Goal: Task Accomplishment & Management: Use online tool/utility

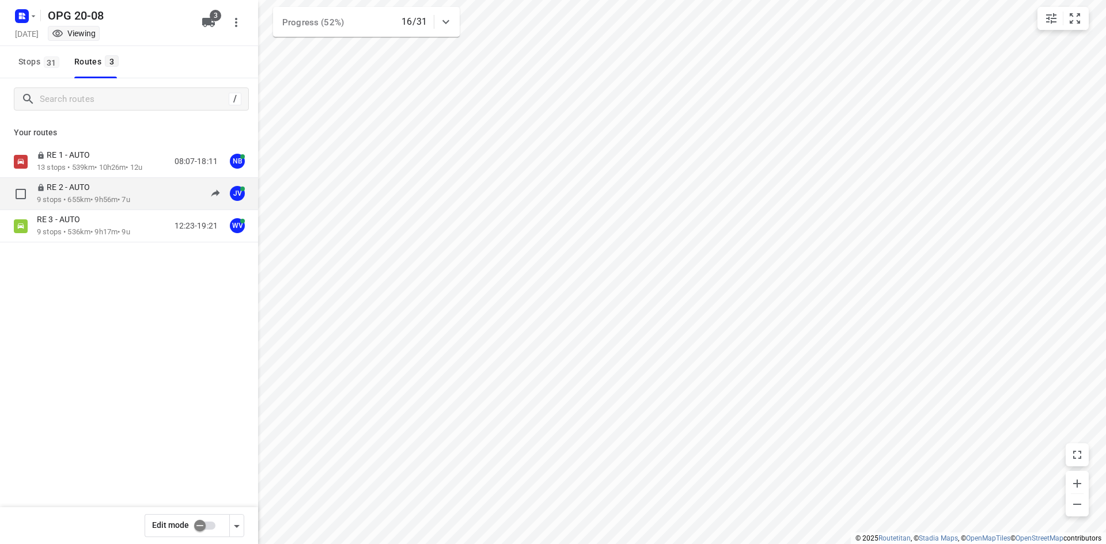
click at [79, 197] on p "9 stops • 655km • 9h56m • 7u" at bounding box center [83, 200] width 93 height 11
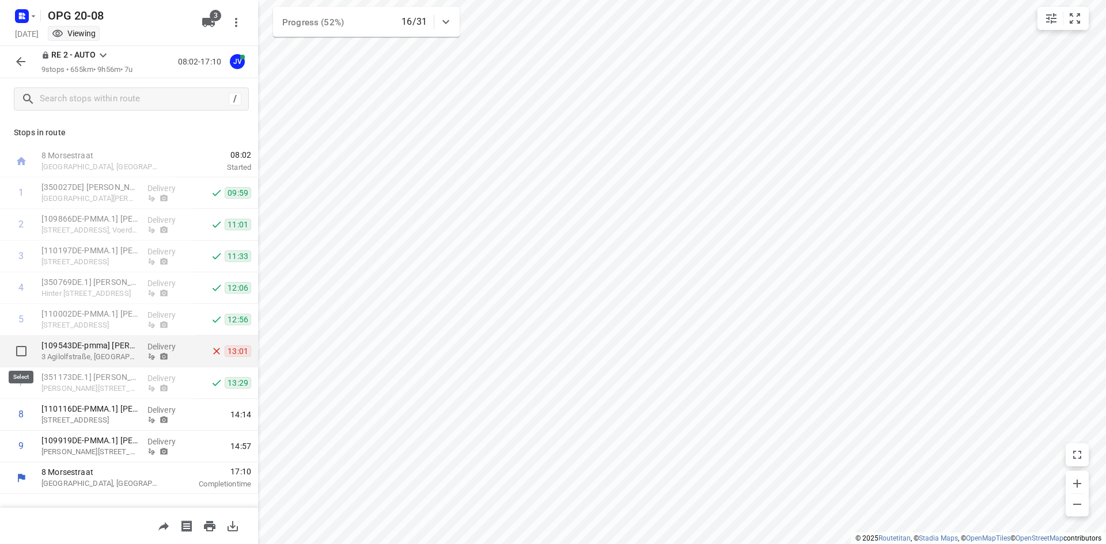
click at [20, 354] on input "checkbox" at bounding box center [21, 351] width 23 height 23
checkbox input "true"
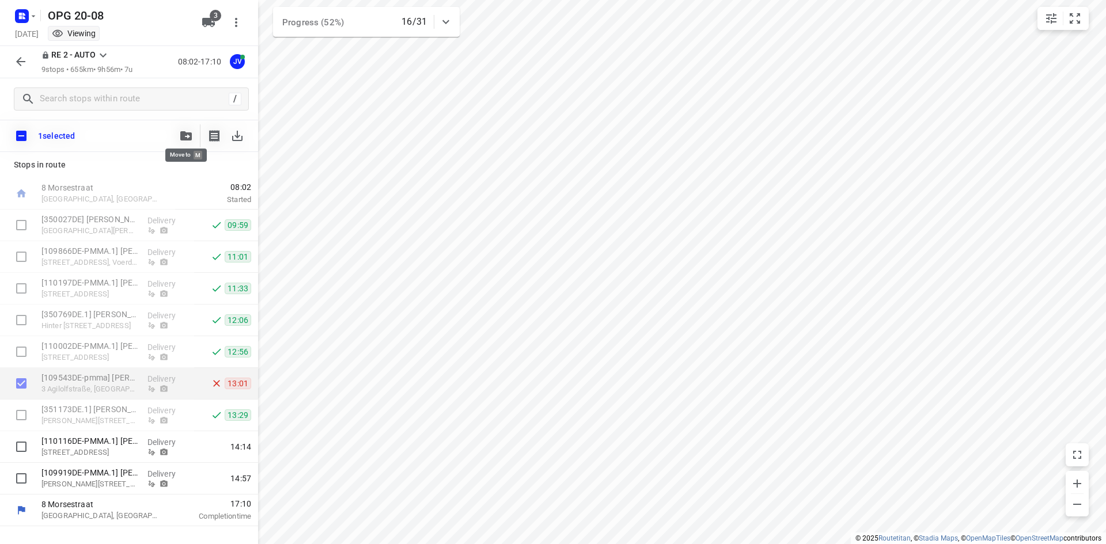
click at [185, 134] on icon "button" at bounding box center [186, 135] width 12 height 9
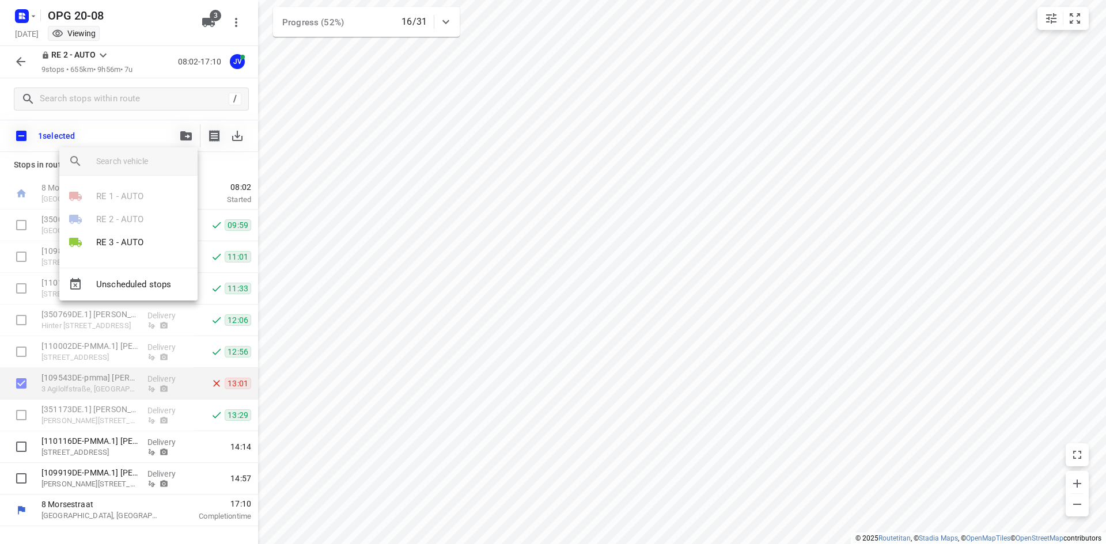
click at [190, 137] on div at bounding box center [553, 272] width 1106 height 544
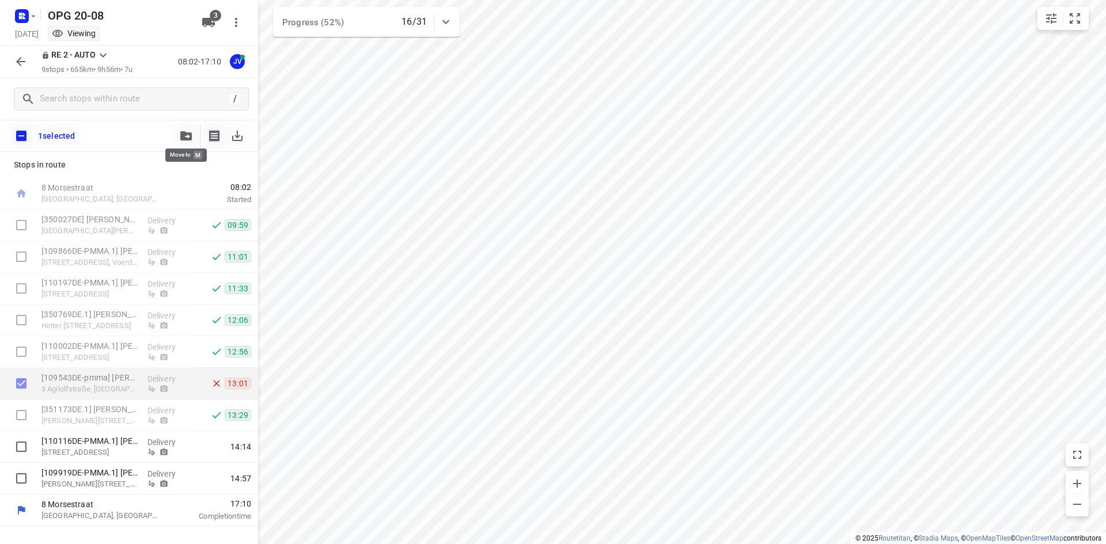
click at [190, 137] on icon "button" at bounding box center [186, 135] width 12 height 9
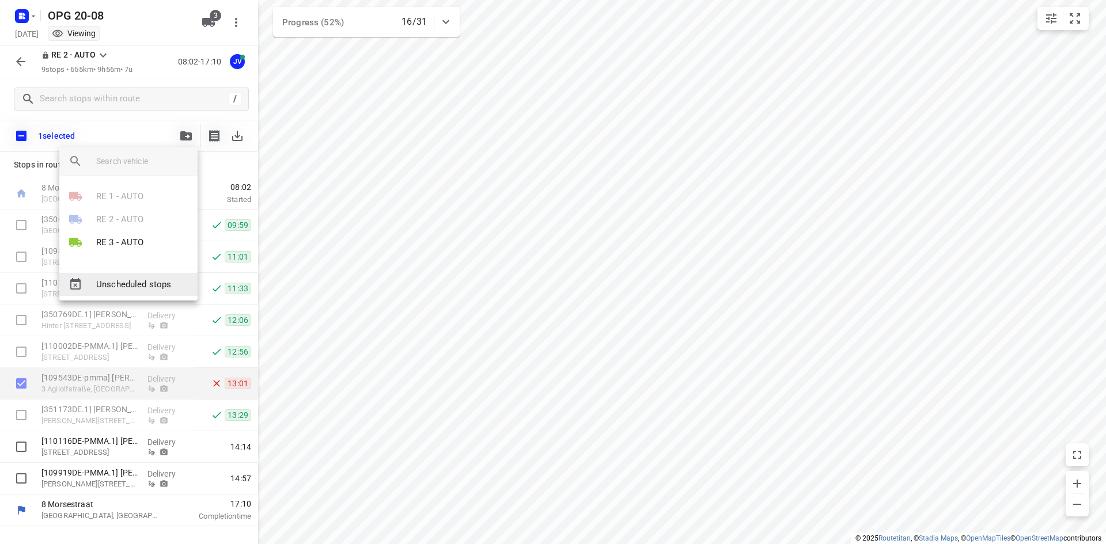
click at [125, 282] on span "Unscheduled stops" at bounding box center [142, 284] width 92 height 13
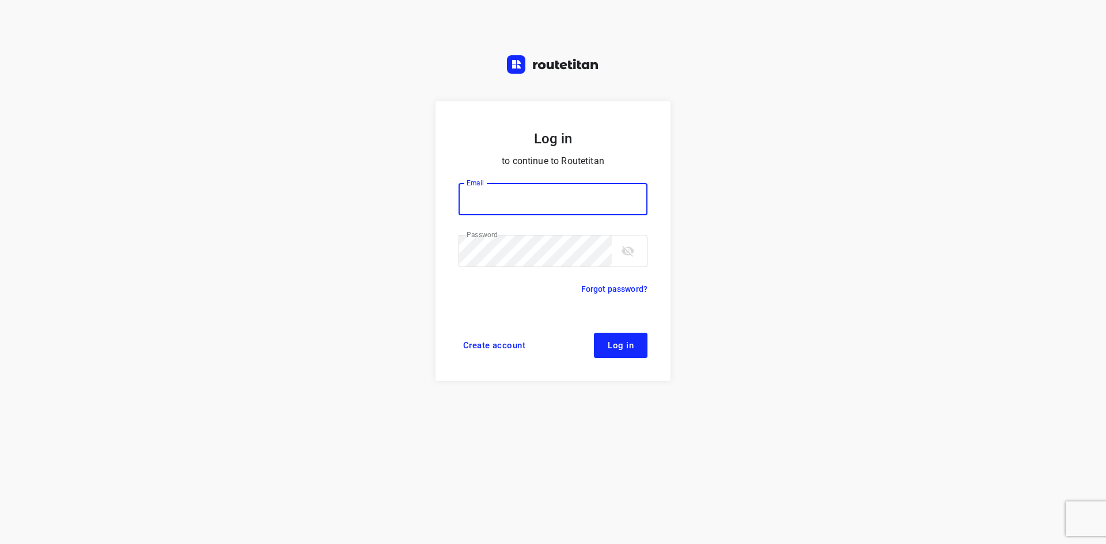
type input "[EMAIL_ADDRESS][DOMAIN_NAME]"
click at [610, 352] on button "Log in" at bounding box center [621, 345] width 54 height 25
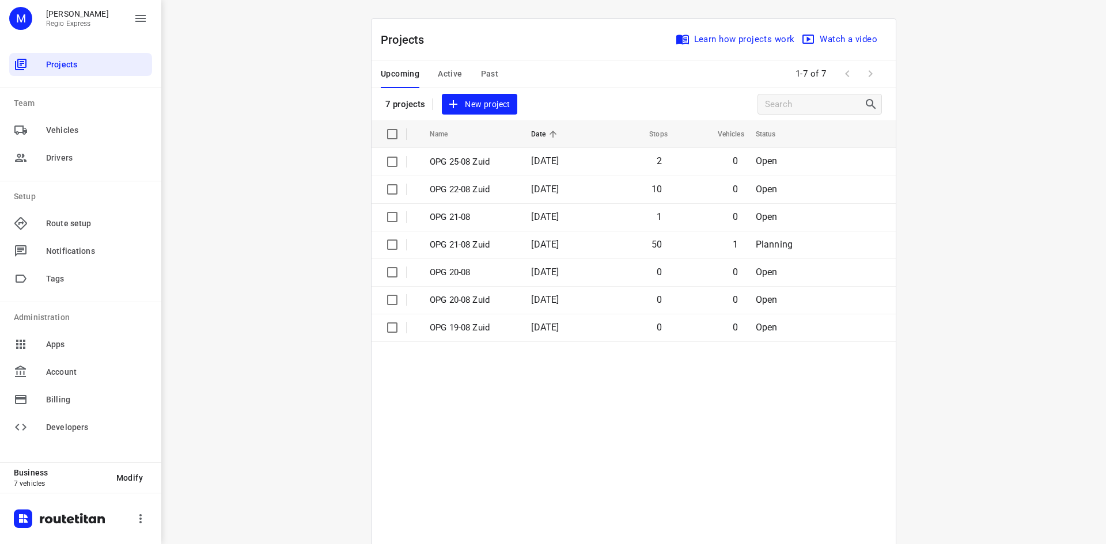
click at [441, 71] on span "Active" at bounding box center [450, 74] width 24 height 14
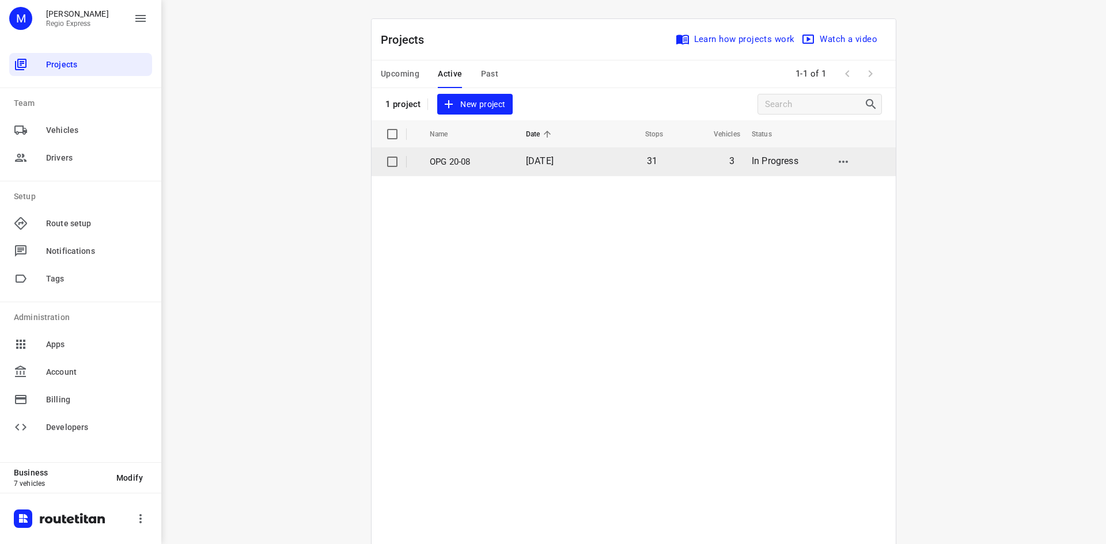
click at [448, 160] on p "OPG 20-08" at bounding box center [469, 162] width 79 height 13
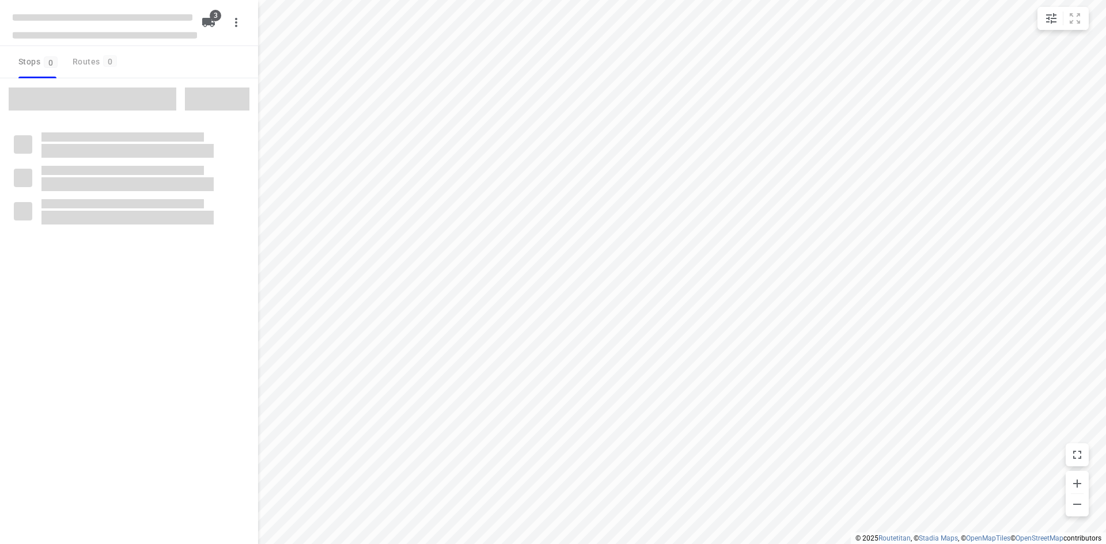
type input "distance"
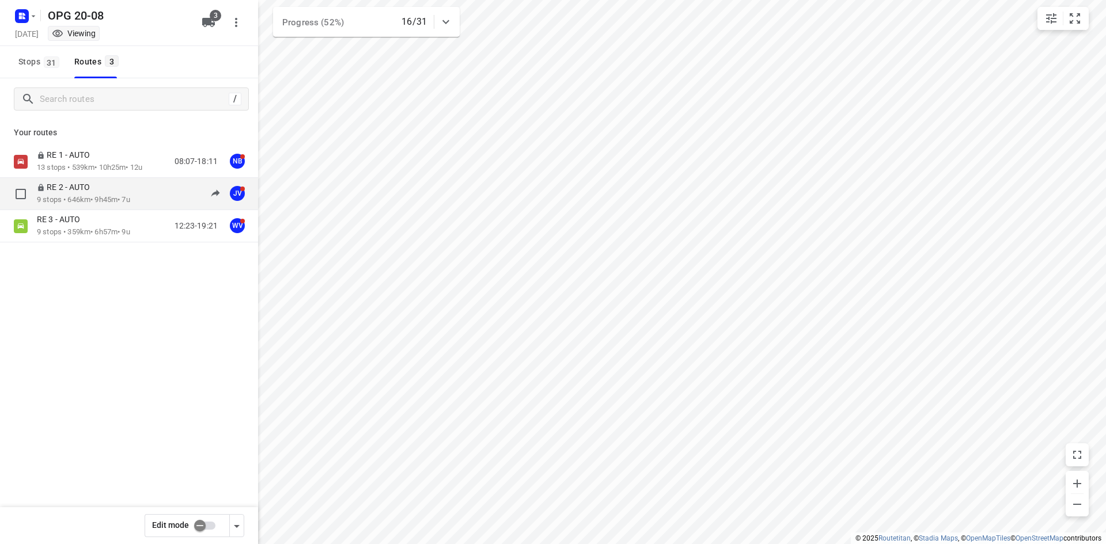
click at [108, 196] on p "9 stops • 646km • 9h45m • 7u" at bounding box center [83, 200] width 93 height 11
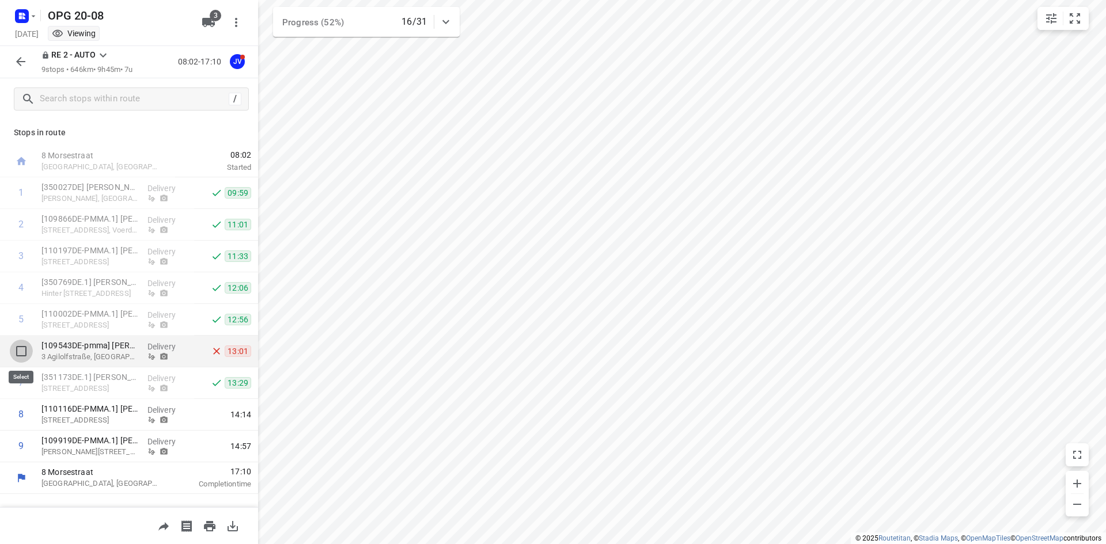
click at [24, 350] on input "checkbox" at bounding box center [21, 351] width 23 height 23
checkbox input "true"
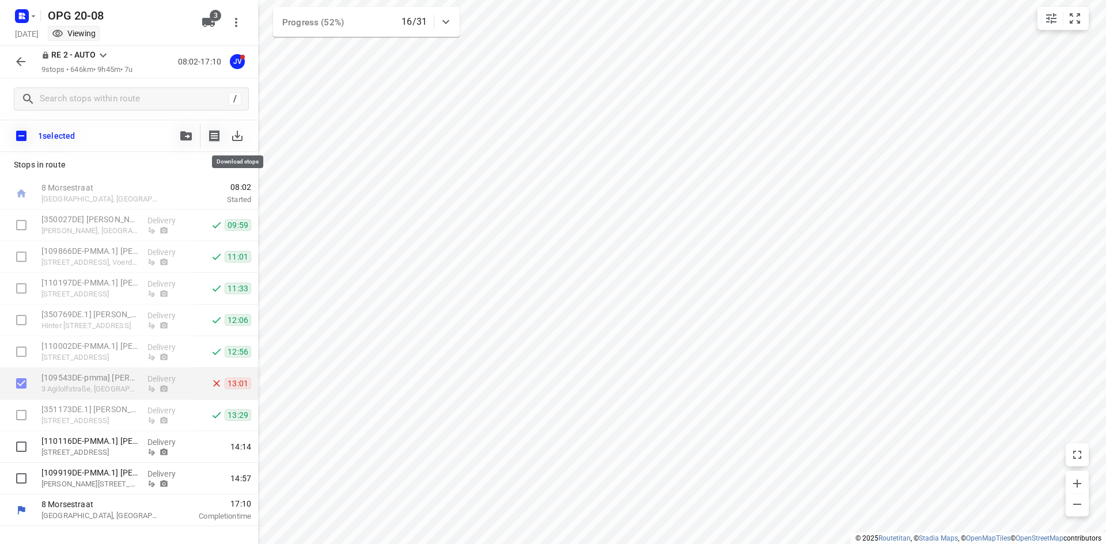
click at [234, 137] on icon "button" at bounding box center [237, 136] width 14 height 14
click at [26, 63] on icon "button" at bounding box center [21, 62] width 14 height 14
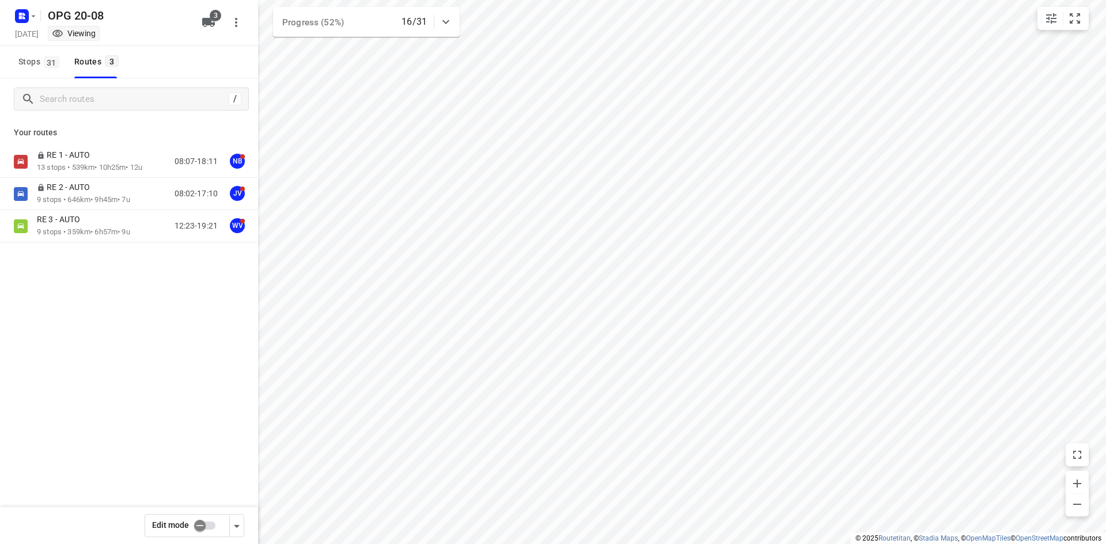
click at [207, 527] on input "checkbox" at bounding box center [200, 526] width 66 height 22
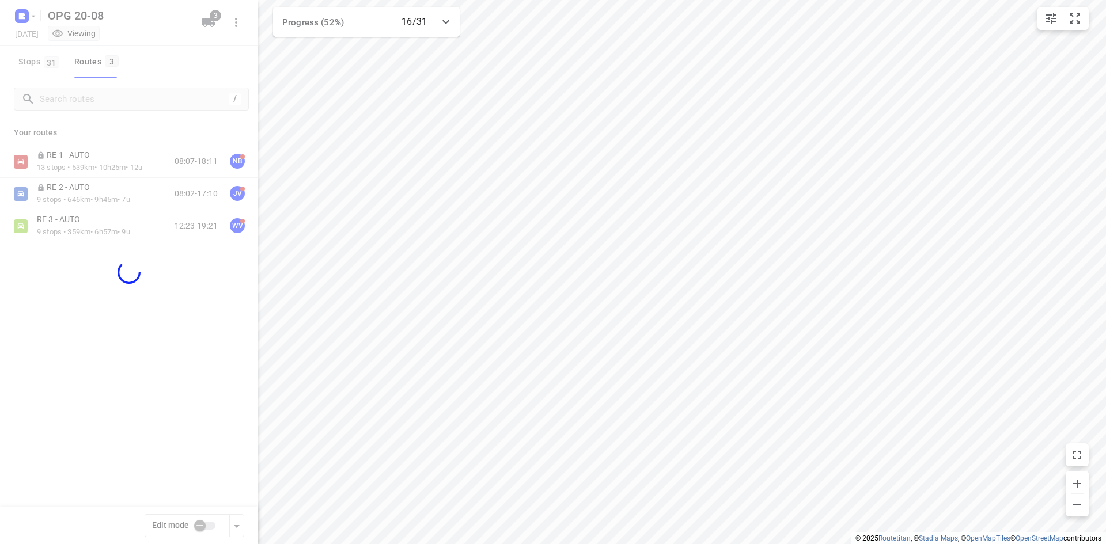
checkbox input "true"
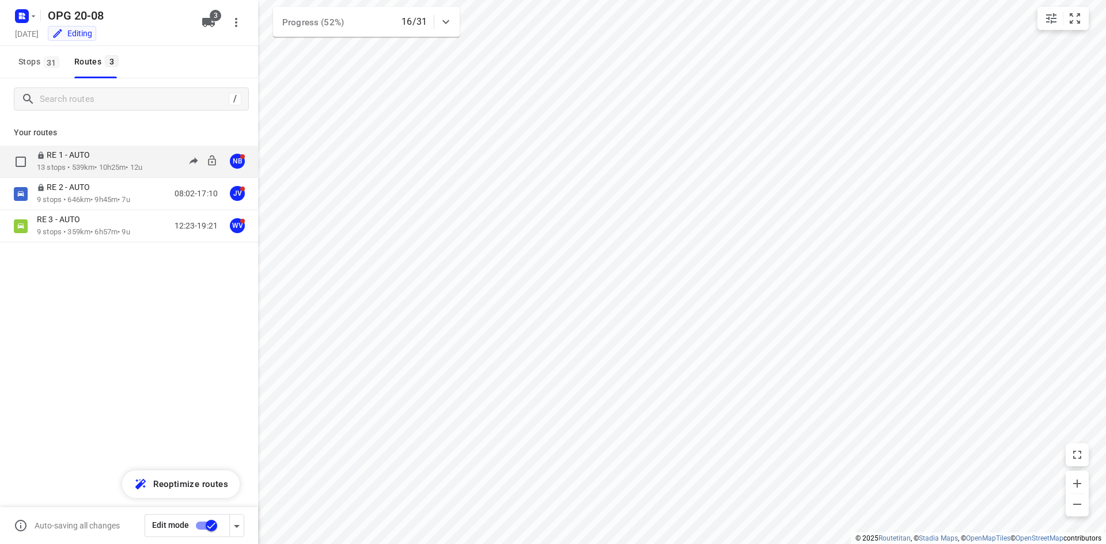
click at [100, 169] on p "13 stops • 539km • 10h25m • 12u" at bounding box center [89, 167] width 105 height 11
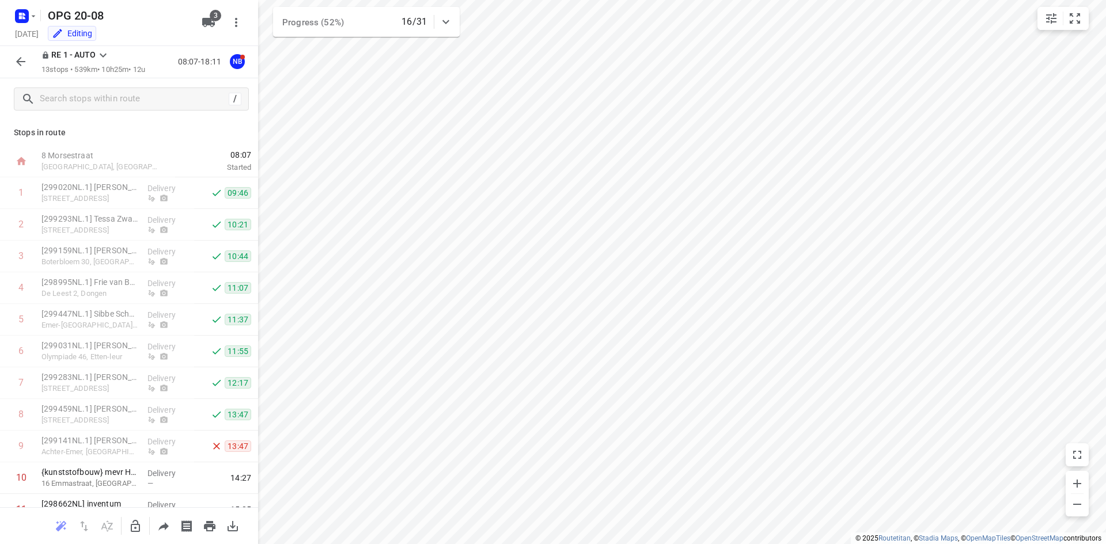
click at [22, 56] on icon "button" at bounding box center [21, 62] width 14 height 14
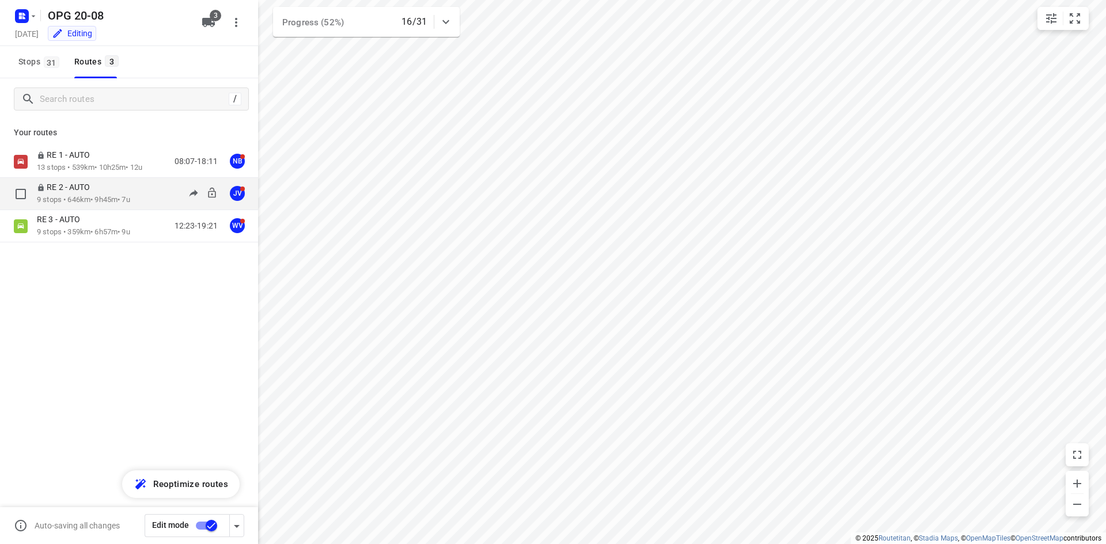
click at [69, 188] on p "RE 2 - AUTO" at bounding box center [67, 187] width 60 height 10
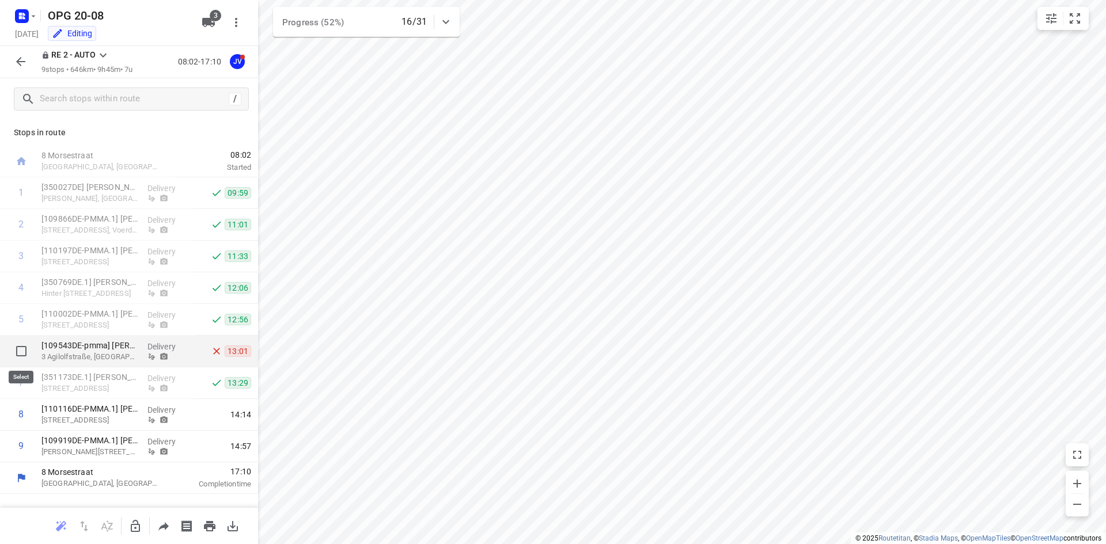
click at [21, 347] on input "checkbox" at bounding box center [21, 351] width 23 height 23
checkbox input "true"
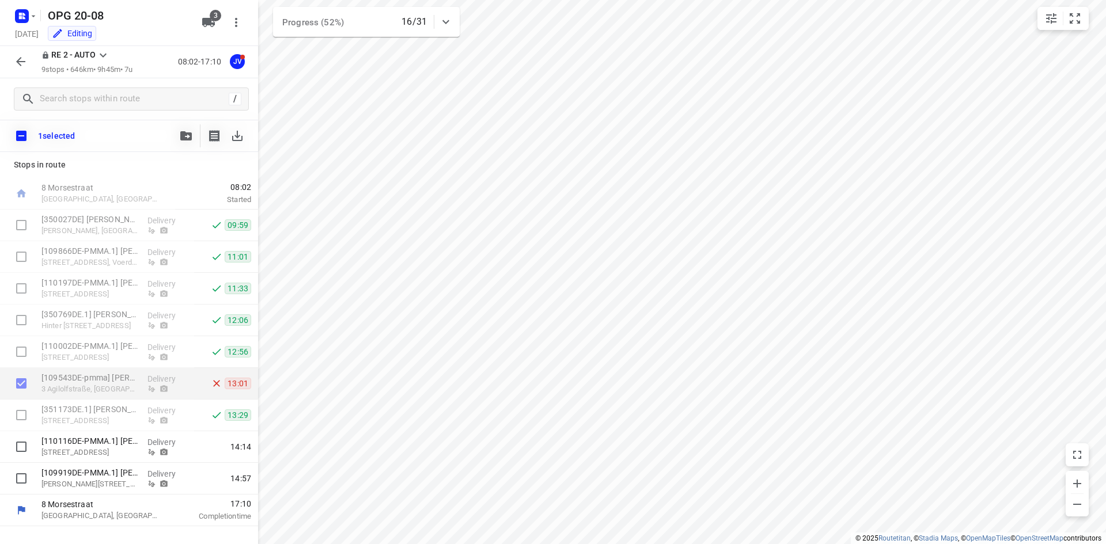
click at [26, 65] on icon "button" at bounding box center [21, 62] width 14 height 14
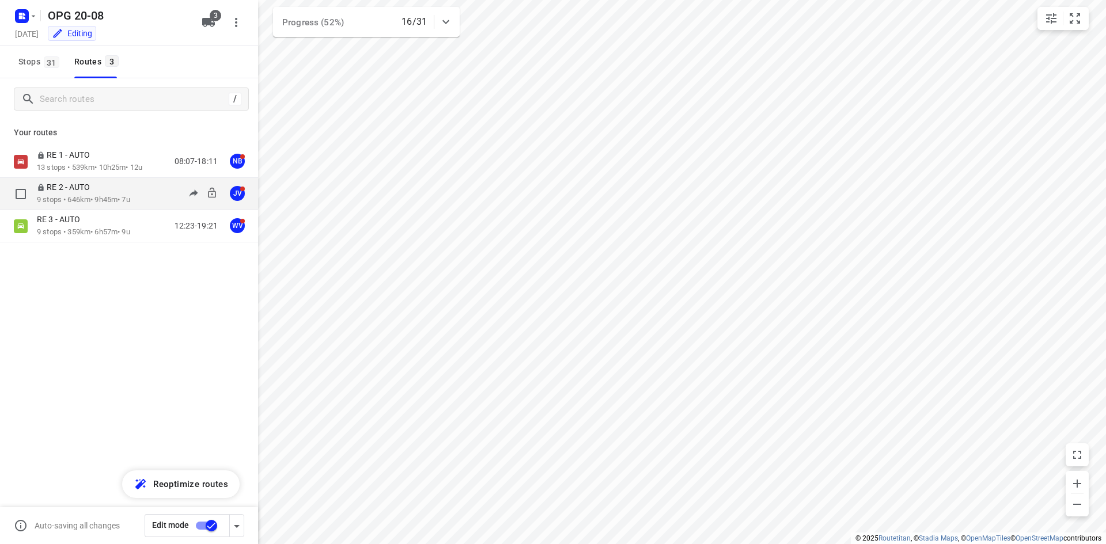
click at [89, 196] on p "9 stops • 646km • 9h45m • 7u" at bounding box center [83, 200] width 93 height 11
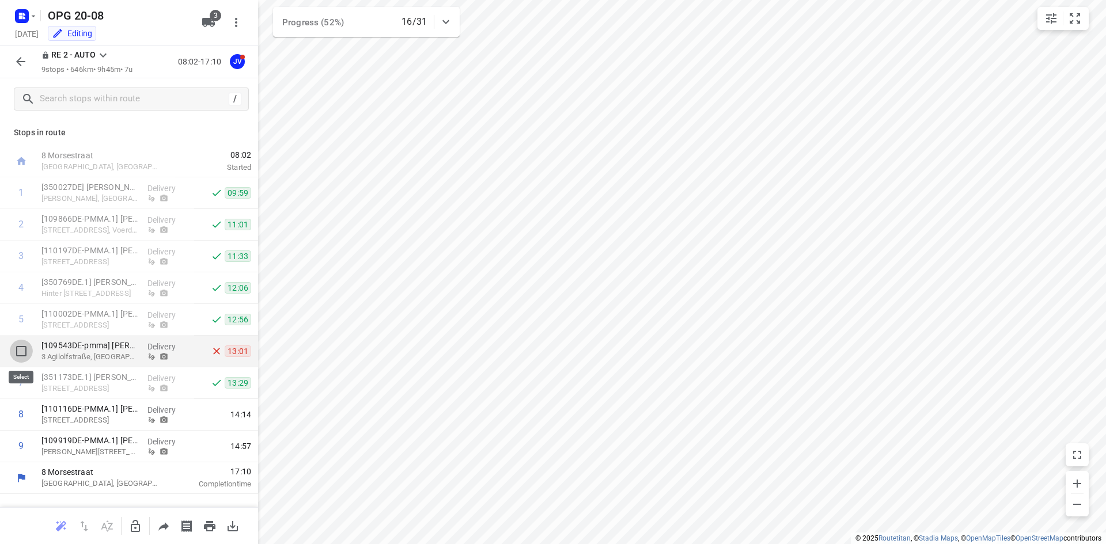
click at [23, 351] on input "checkbox" at bounding box center [21, 351] width 23 height 23
checkbox input "true"
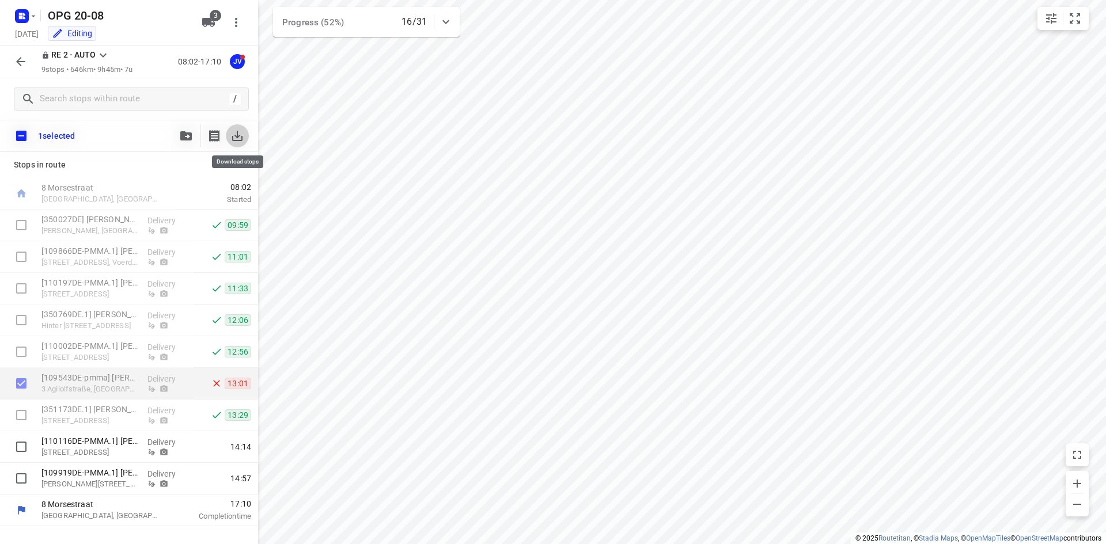
click at [233, 135] on icon "button" at bounding box center [237, 136] width 14 height 14
click at [32, 20] on icon "button" at bounding box center [33, 16] width 9 height 9
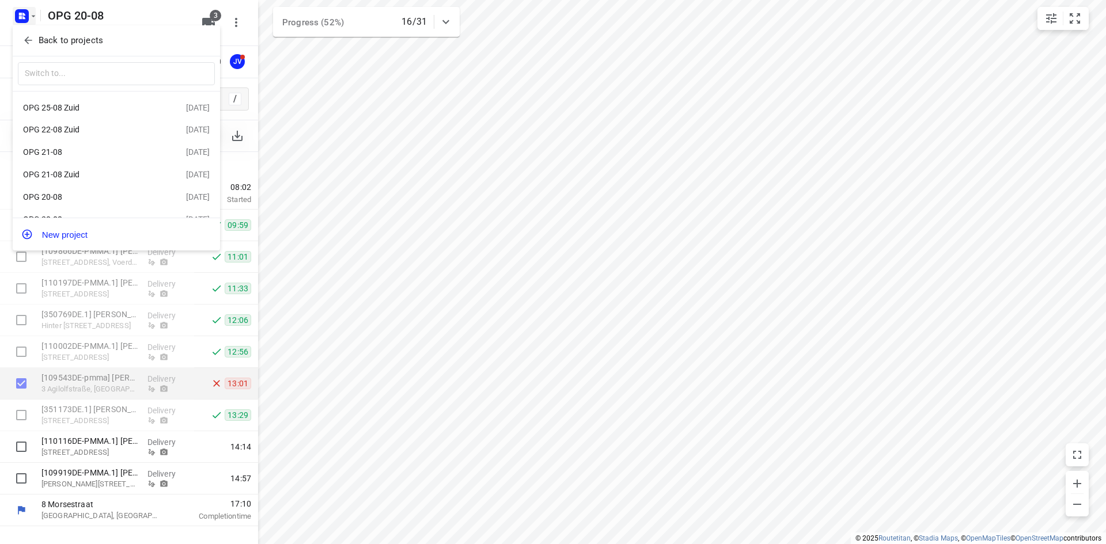
click at [54, 152] on div "OPG 21-08" at bounding box center [89, 151] width 132 height 9
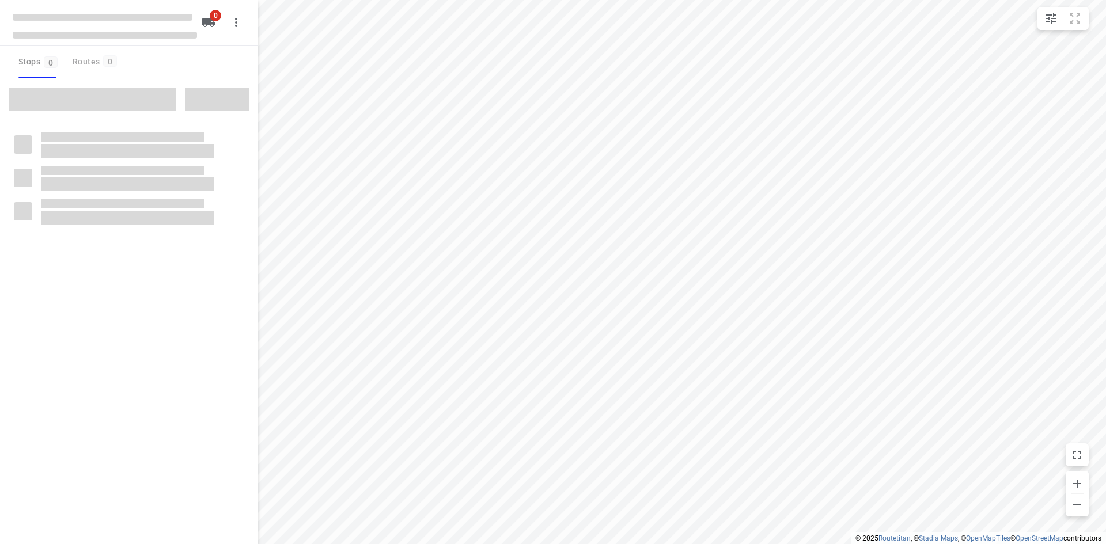
type input "distance"
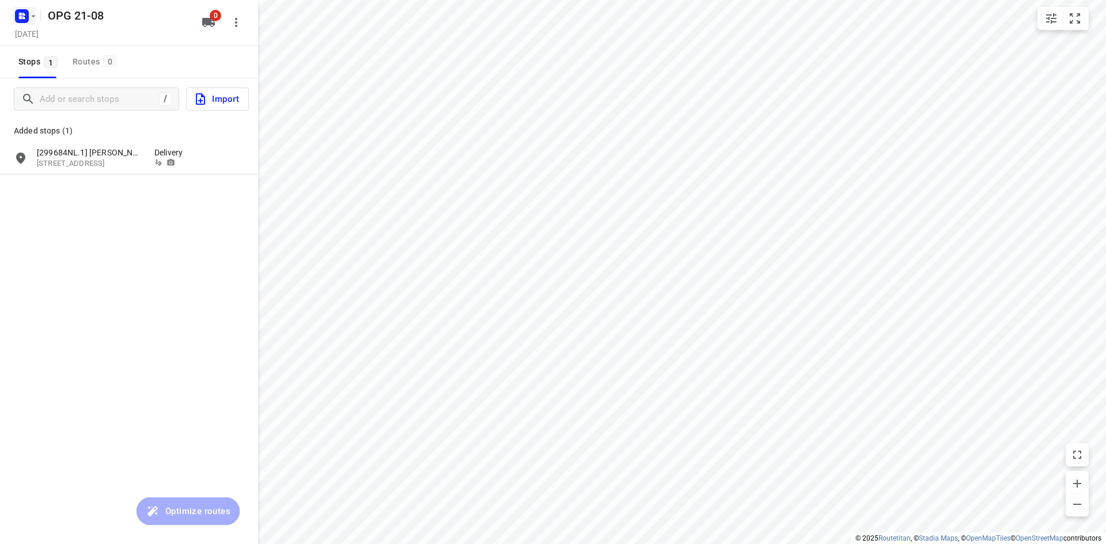
click at [32, 19] on icon "button" at bounding box center [33, 16] width 9 height 9
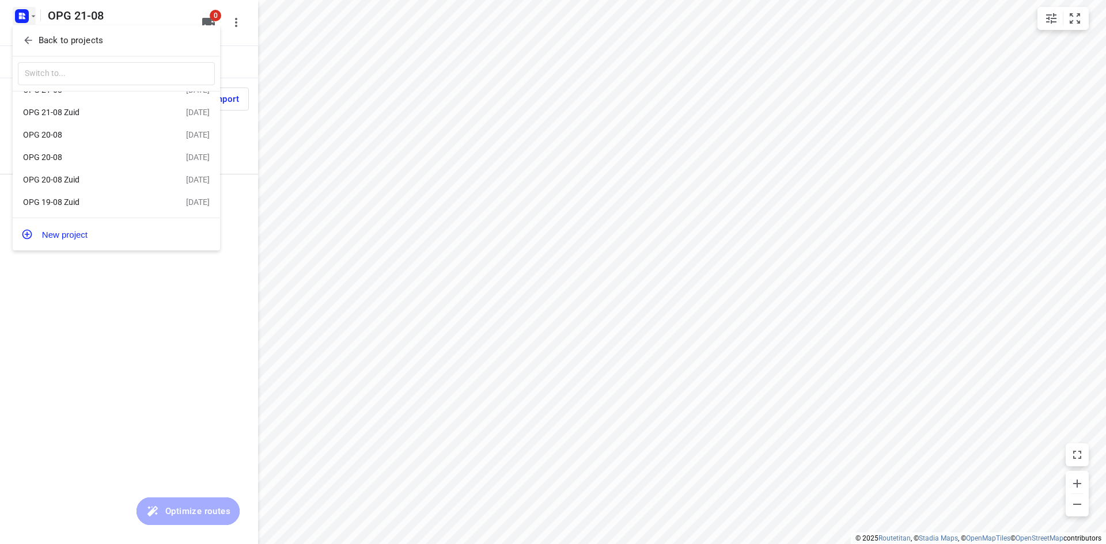
scroll to position [9, 0]
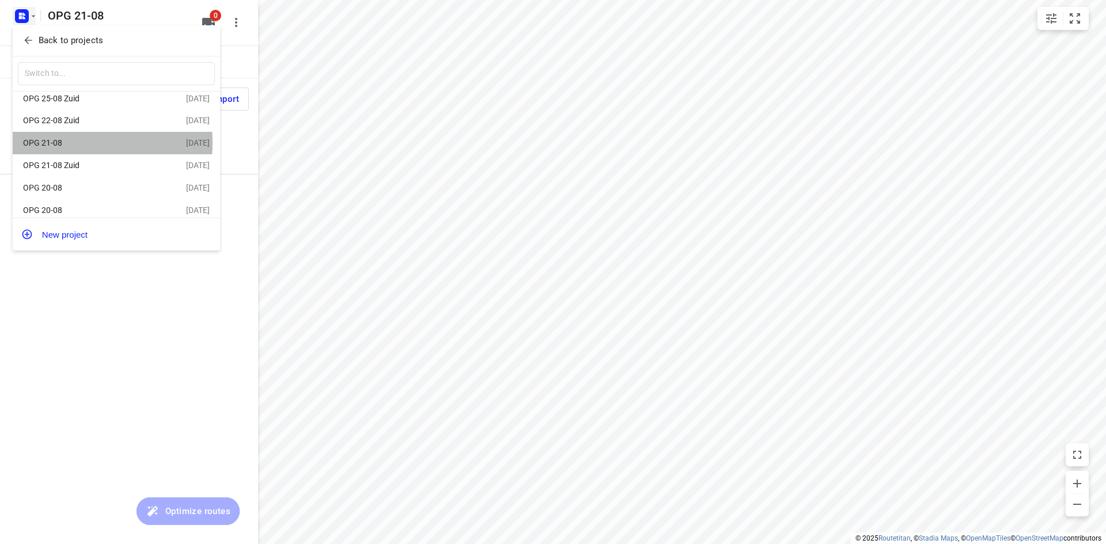
click at [51, 144] on div "OPG 21-08" at bounding box center [89, 142] width 132 height 9
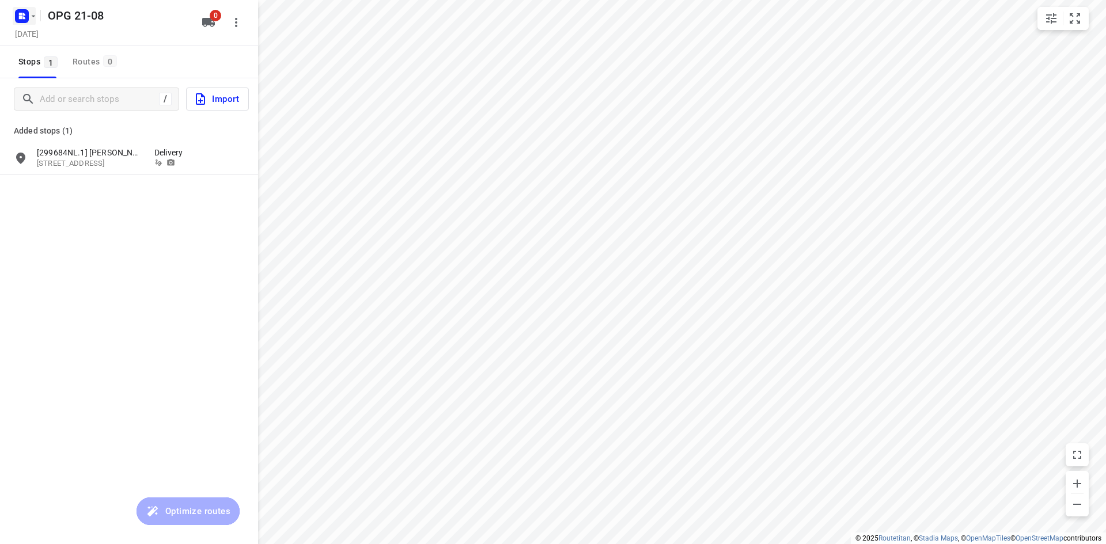
click at [33, 13] on icon "button" at bounding box center [33, 16] width 9 height 9
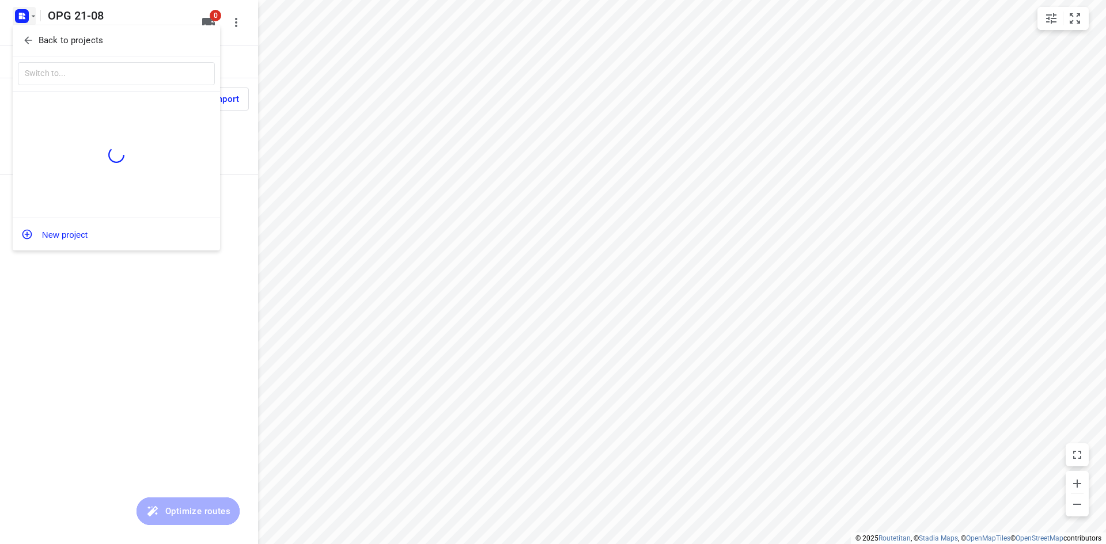
click at [50, 39] on p "Back to projects" at bounding box center [71, 40] width 65 height 13
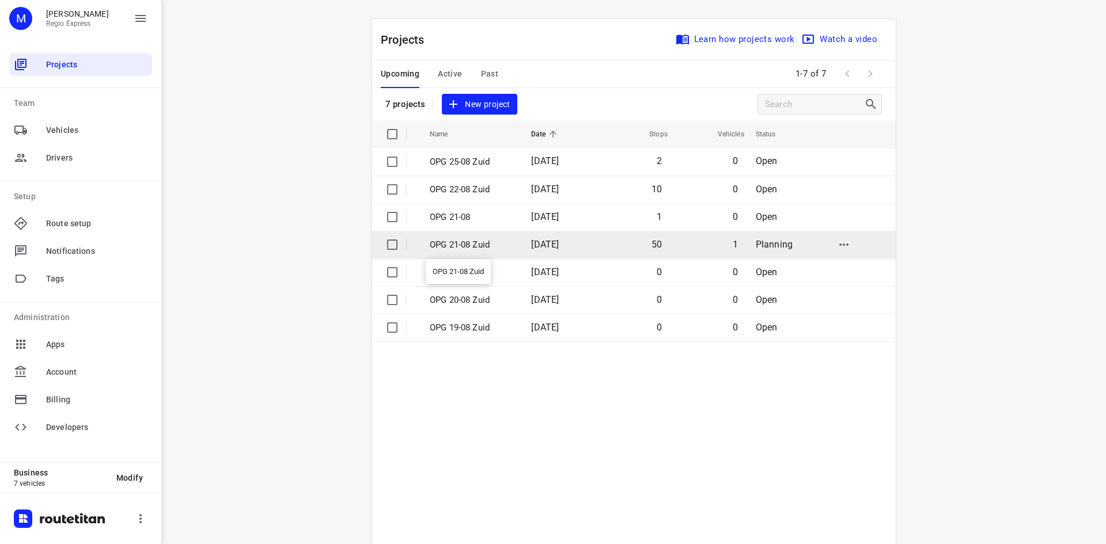
click at [437, 243] on p "OPG 21-08 Zuid" at bounding box center [472, 244] width 84 height 13
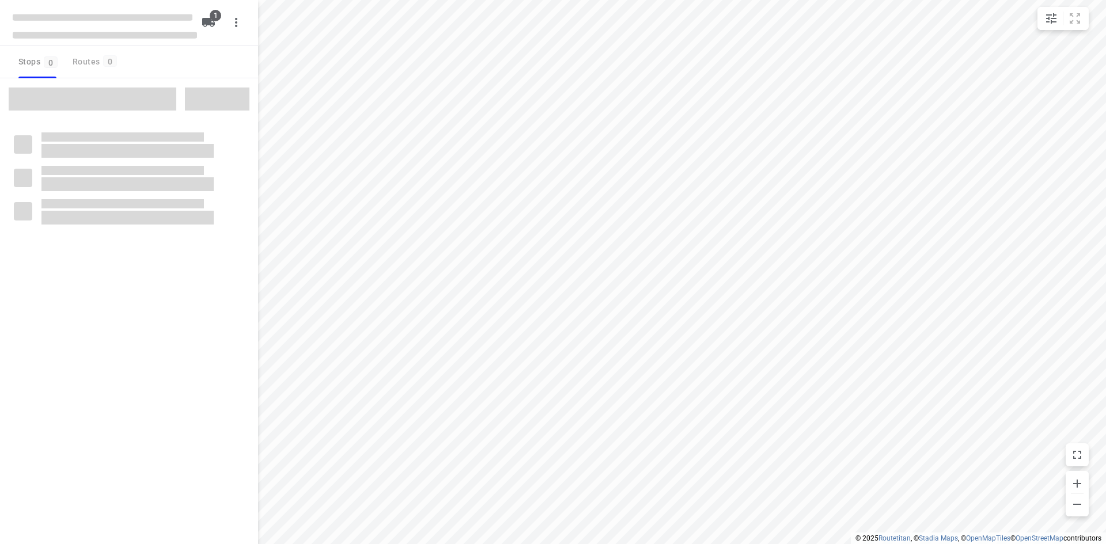
type input "distance"
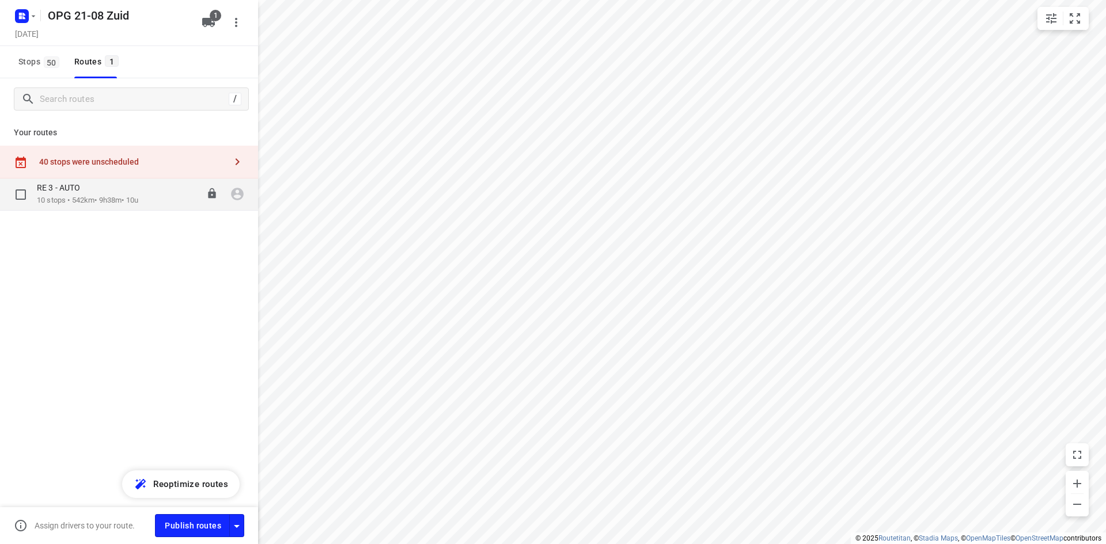
click at [99, 191] on div "RE 3 - AUTO" at bounding box center [87, 189] width 101 height 13
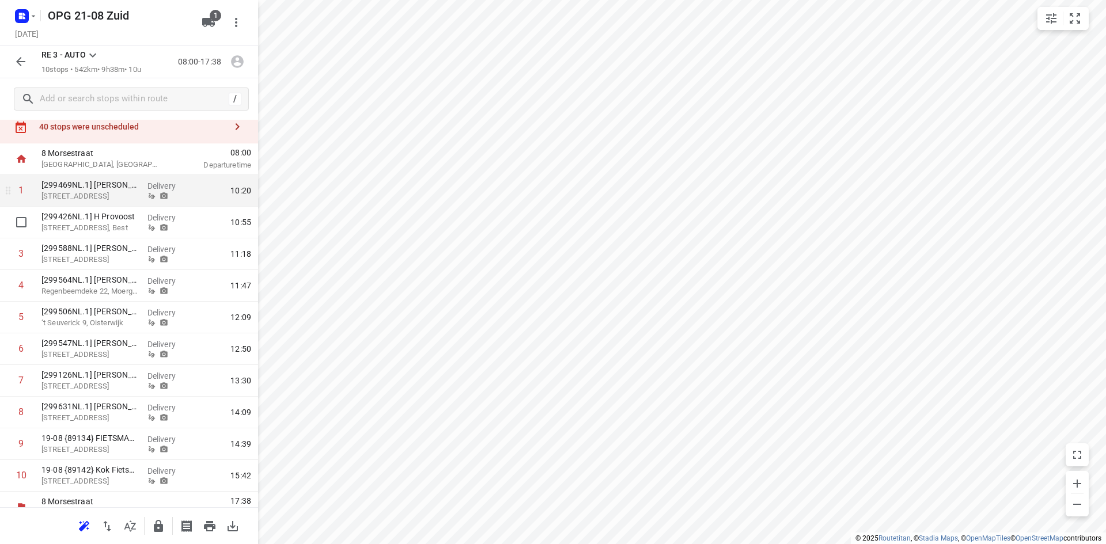
scroll to position [51, 0]
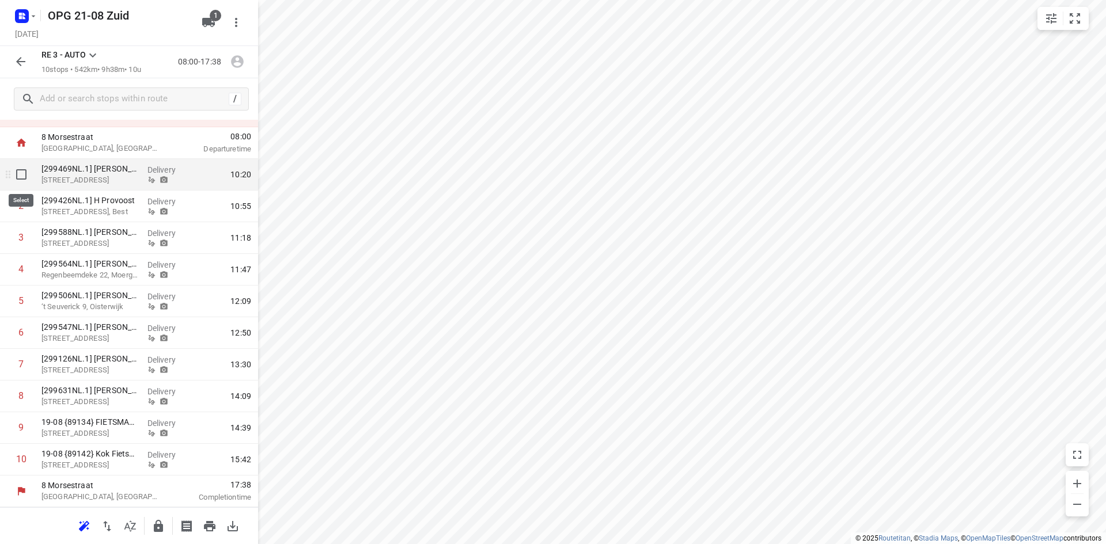
click at [22, 176] on input "checkbox" at bounding box center [21, 174] width 23 height 23
checkbox input "true"
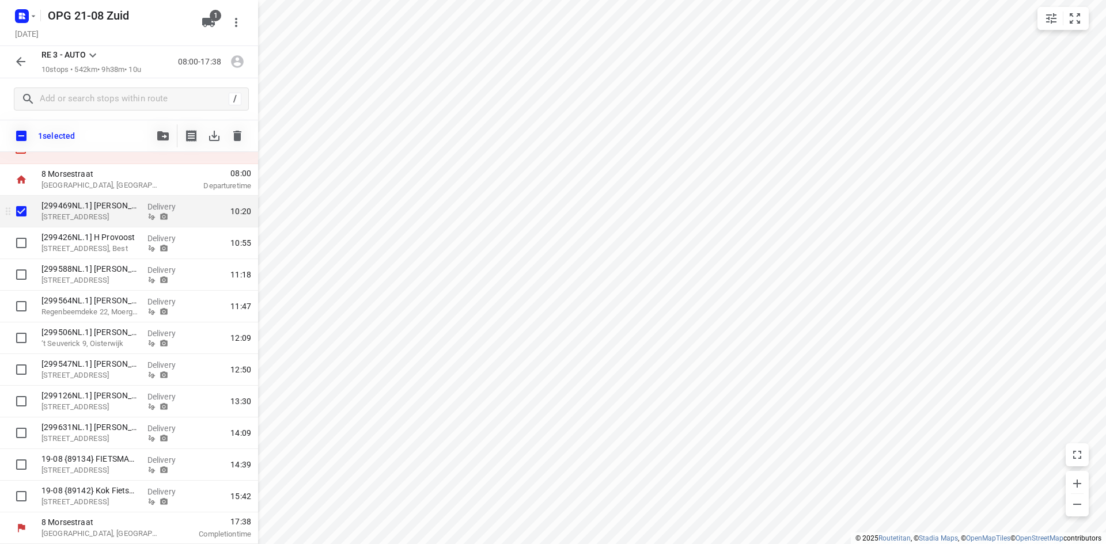
scroll to position [0, 0]
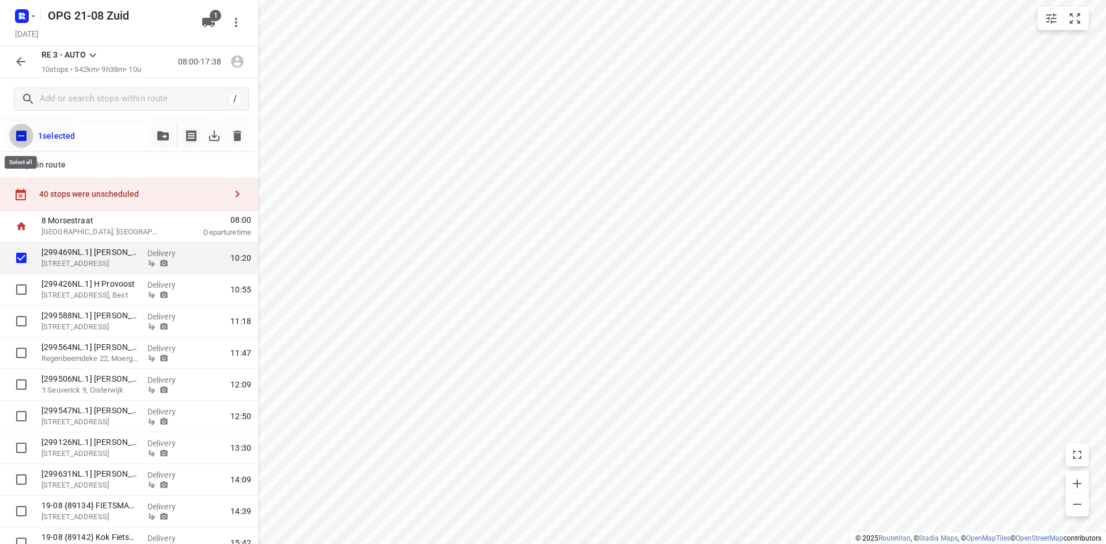
click at [21, 133] on input "checkbox" at bounding box center [21, 136] width 24 height 24
checkbox input "true"
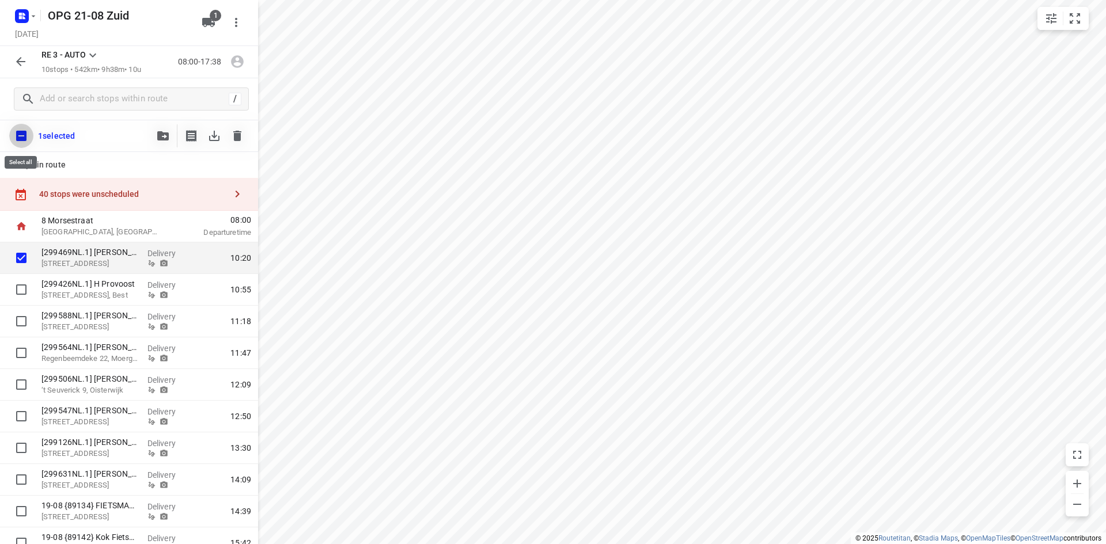
checkbox input "true"
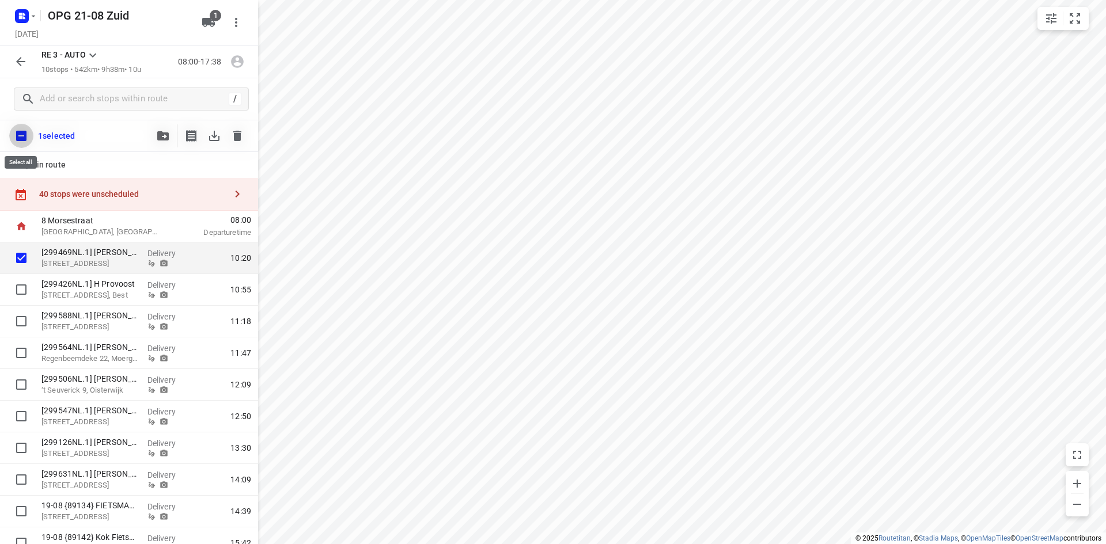
checkbox input "true"
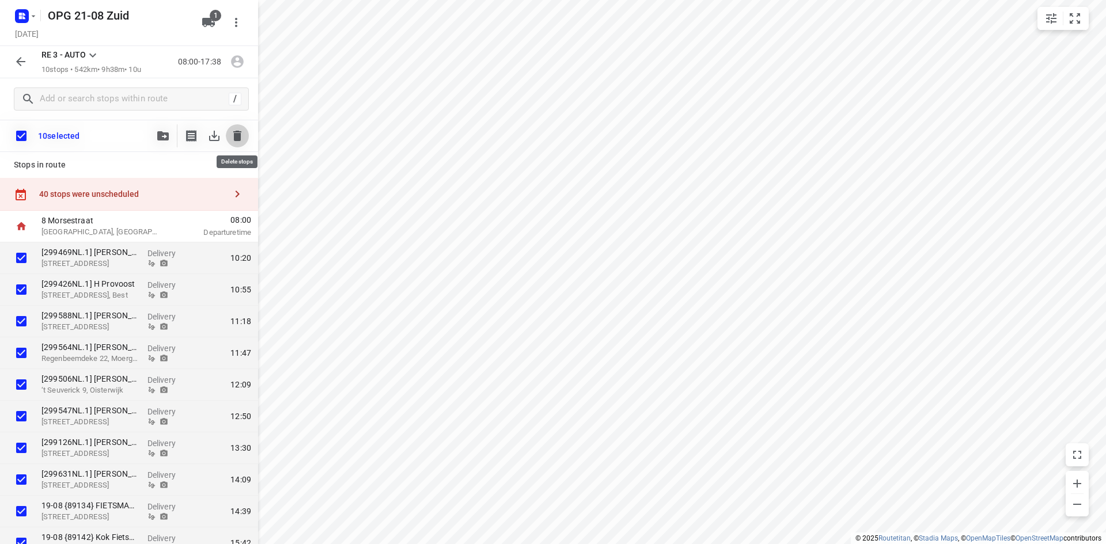
click at [240, 132] on icon "button" at bounding box center [237, 136] width 8 height 10
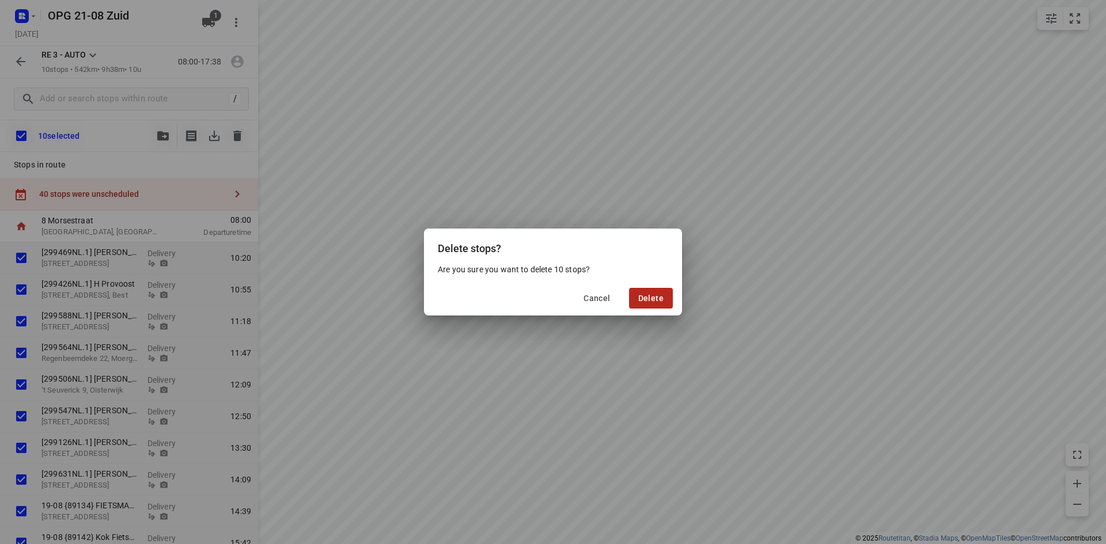
click at [645, 296] on span "Delete" at bounding box center [650, 298] width 25 height 9
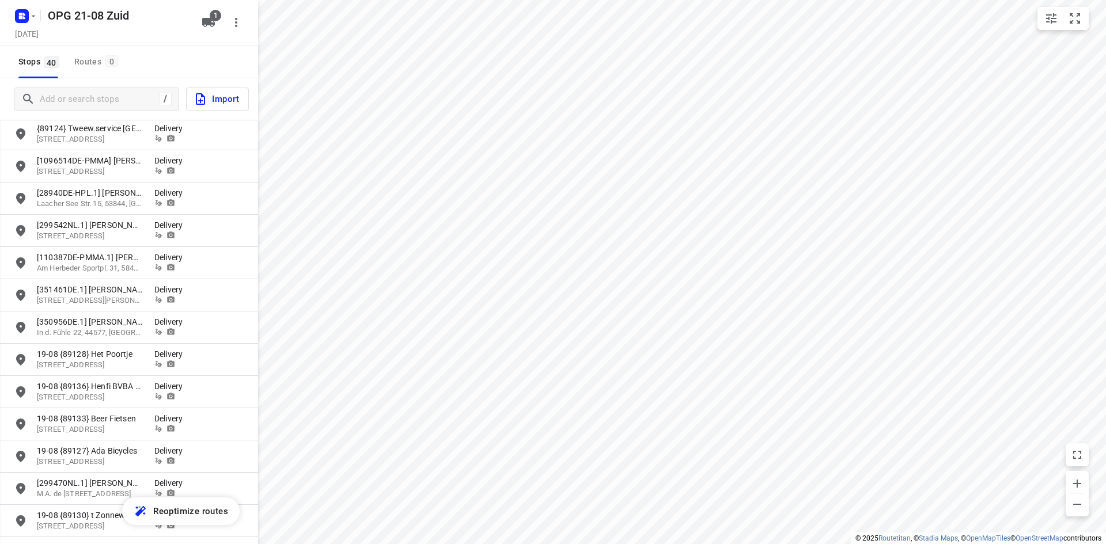
scroll to position [576, 0]
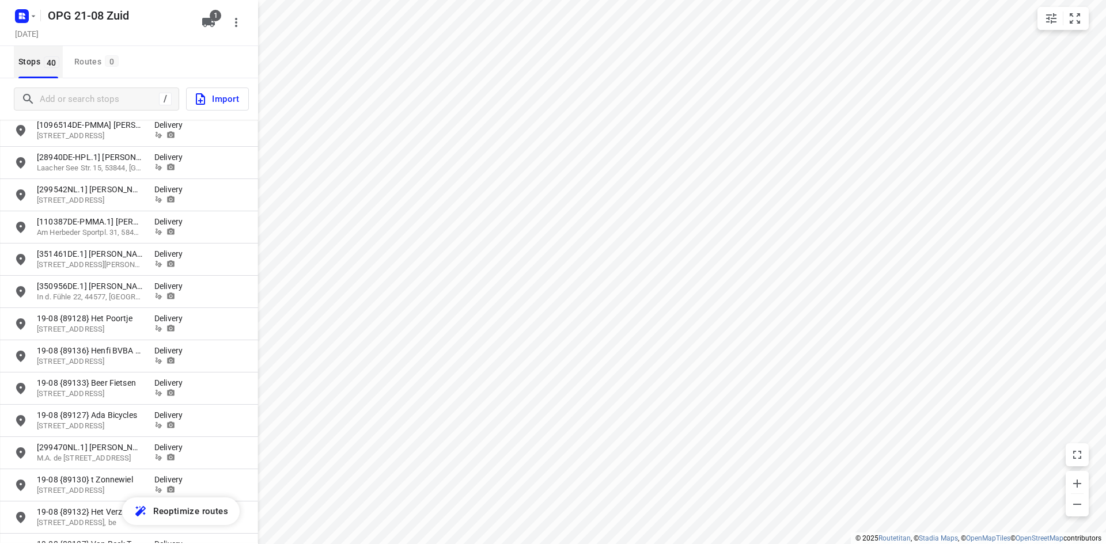
click at [51, 68] on span "Stops 40" at bounding box center [40, 62] width 44 height 14
click at [210, 103] on span "Import" at bounding box center [217, 99] width 46 height 15
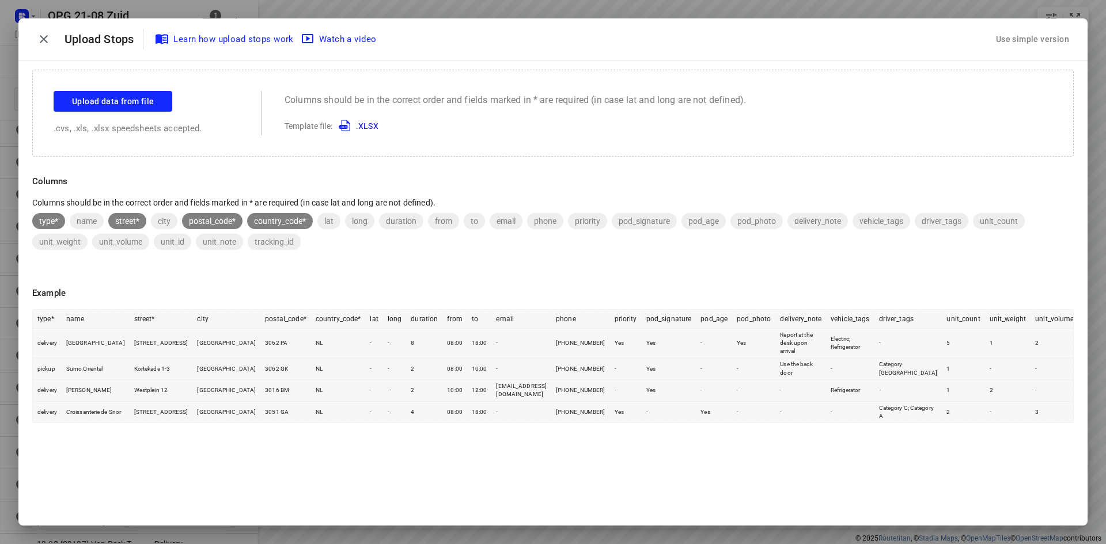
click at [1049, 40] on div "Use simple version" at bounding box center [1033, 39] width 78 height 19
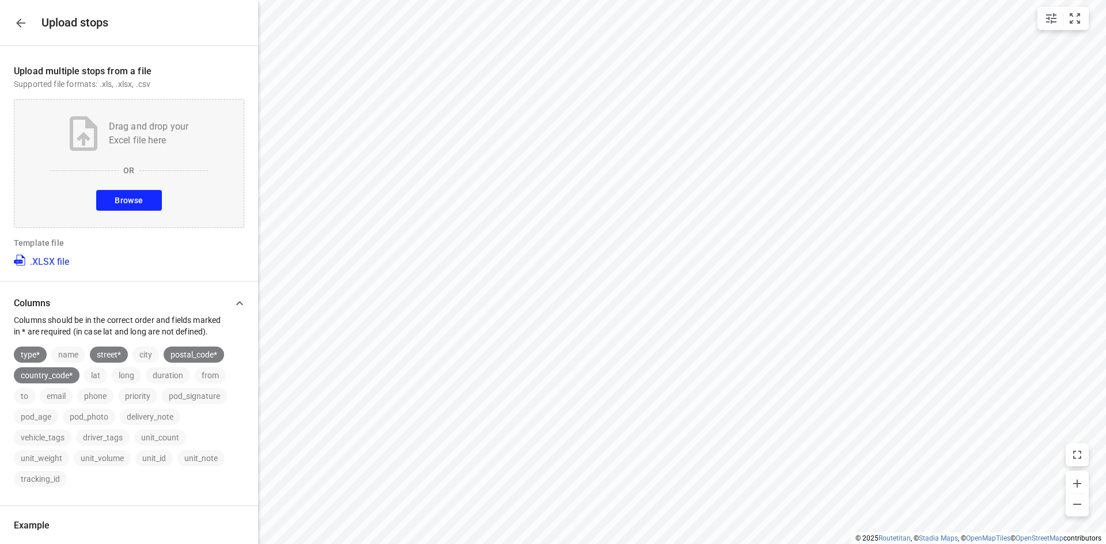
click at [132, 200] on span "Browse" at bounding box center [129, 201] width 28 height 14
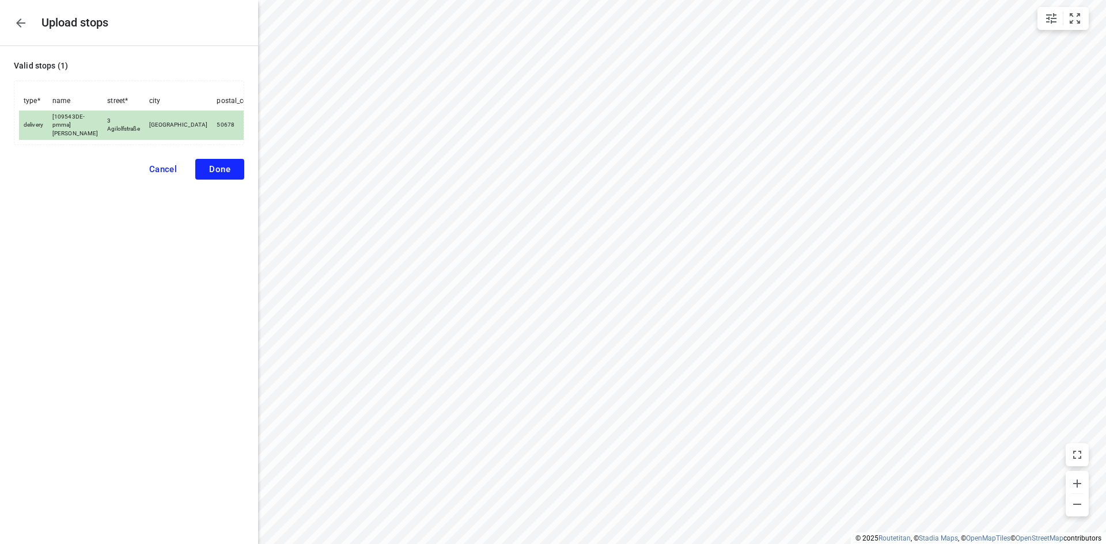
click at [220, 175] on span "Done" at bounding box center [219, 169] width 21 height 10
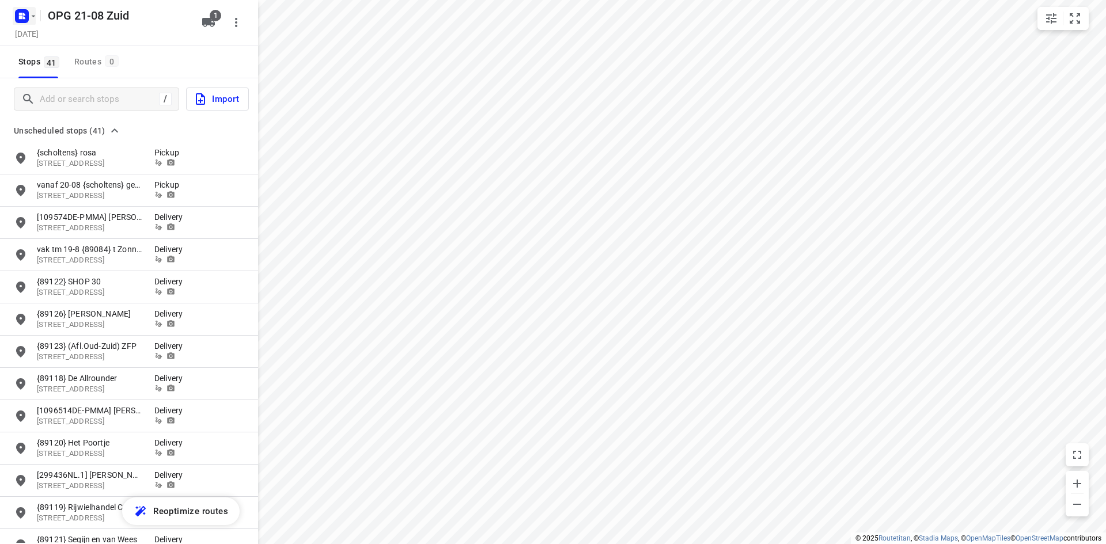
click at [32, 15] on icon "button" at bounding box center [33, 16] width 9 height 9
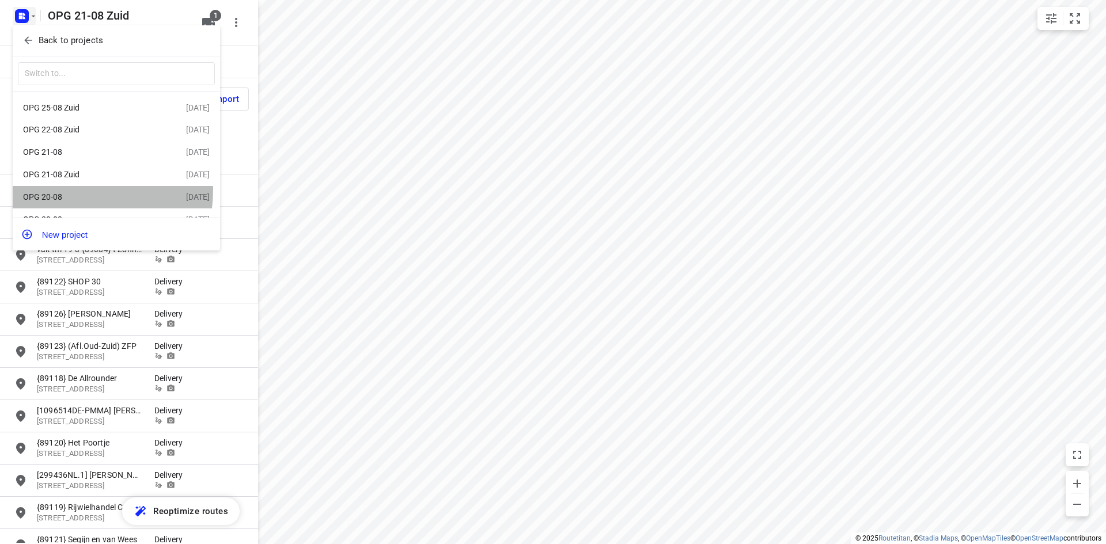
click at [66, 192] on div "OPG 20-08" at bounding box center [104, 197] width 163 height 14
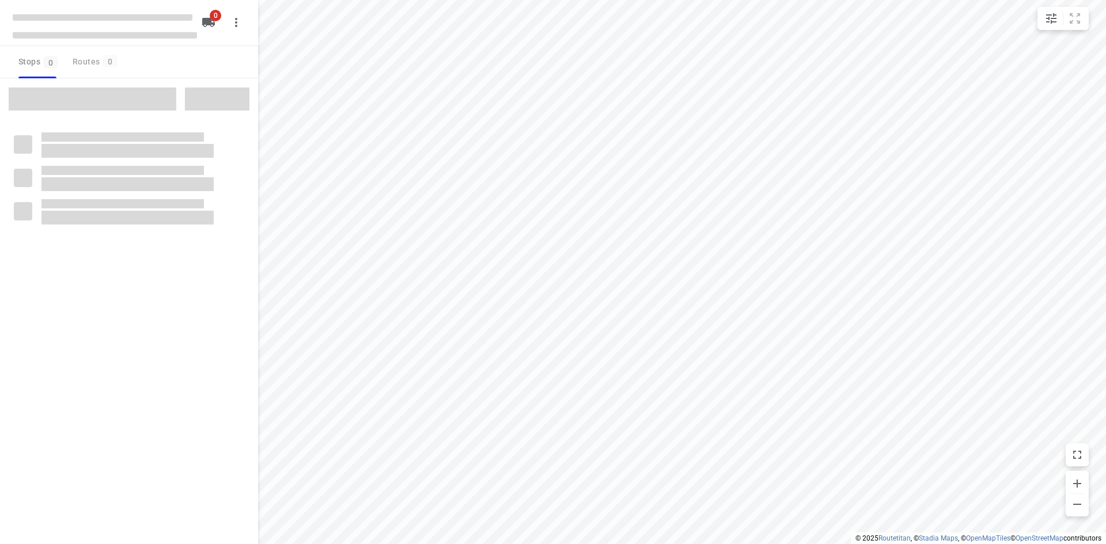
type input "distance"
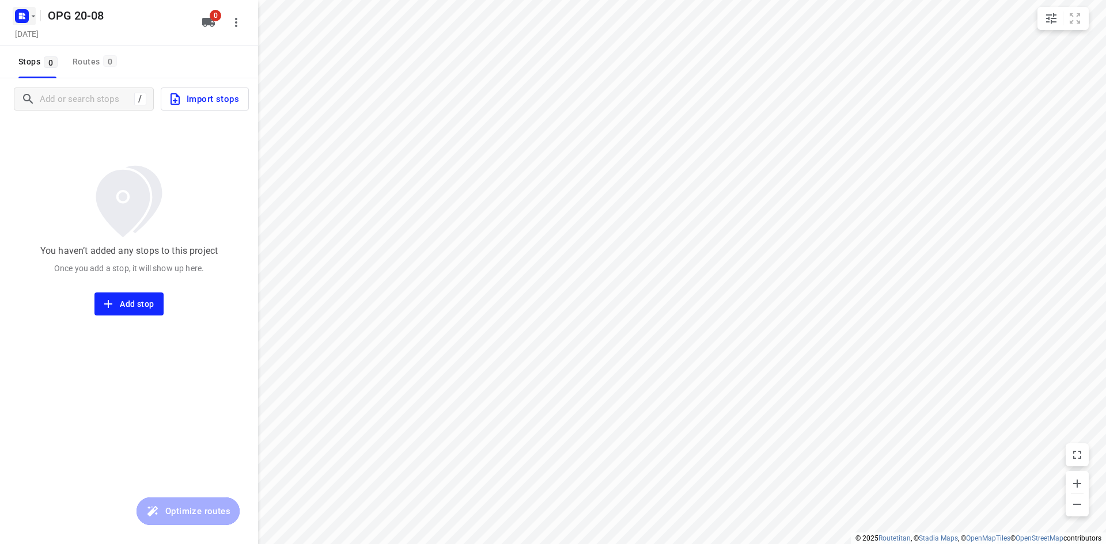
click at [32, 16] on icon "button" at bounding box center [33, 16] width 9 height 9
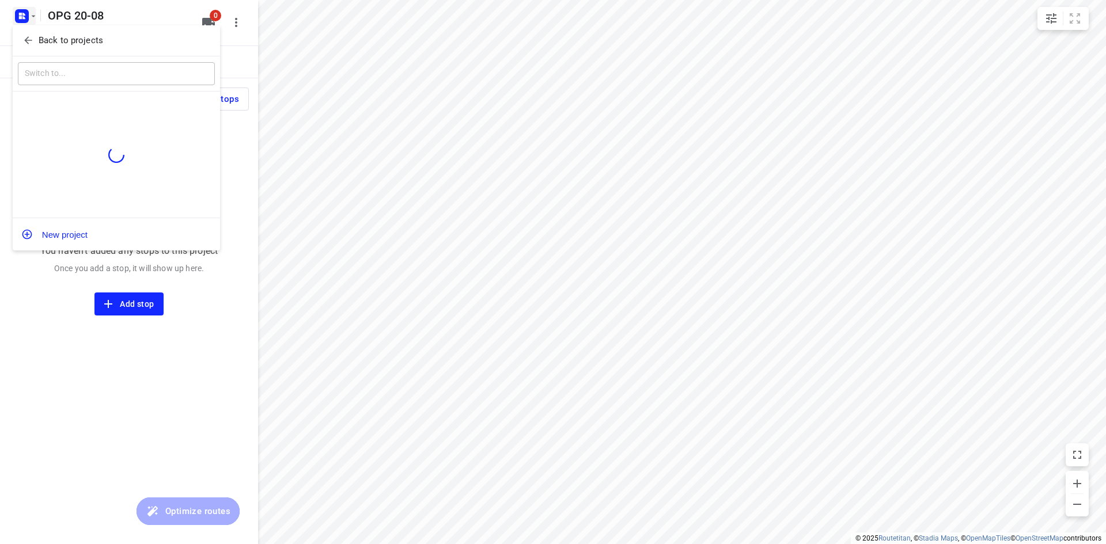
click at [45, 38] on p "Back to projects" at bounding box center [71, 40] width 65 height 13
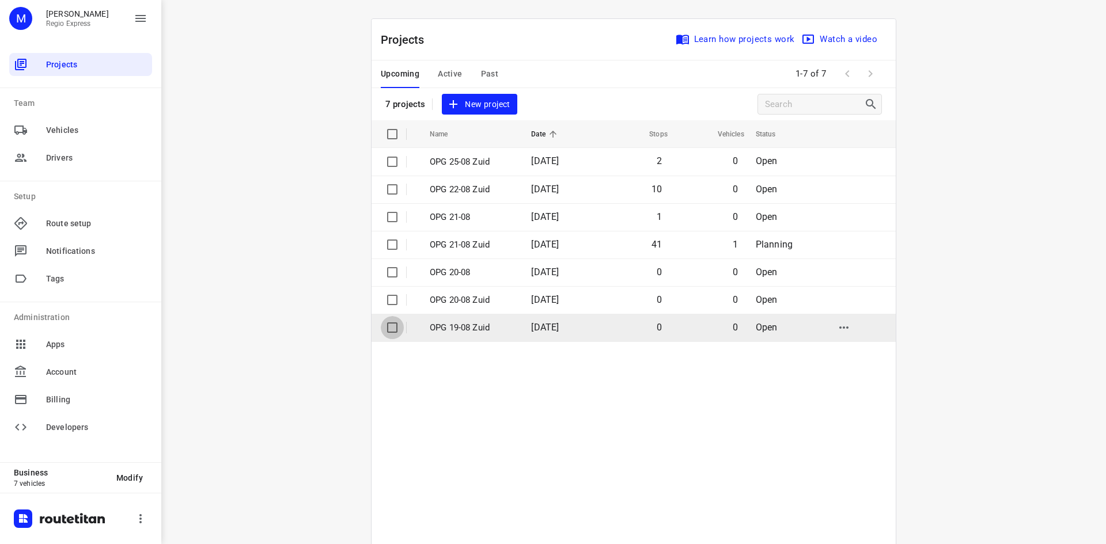
click at [385, 325] on input "checkbox" at bounding box center [392, 327] width 23 height 23
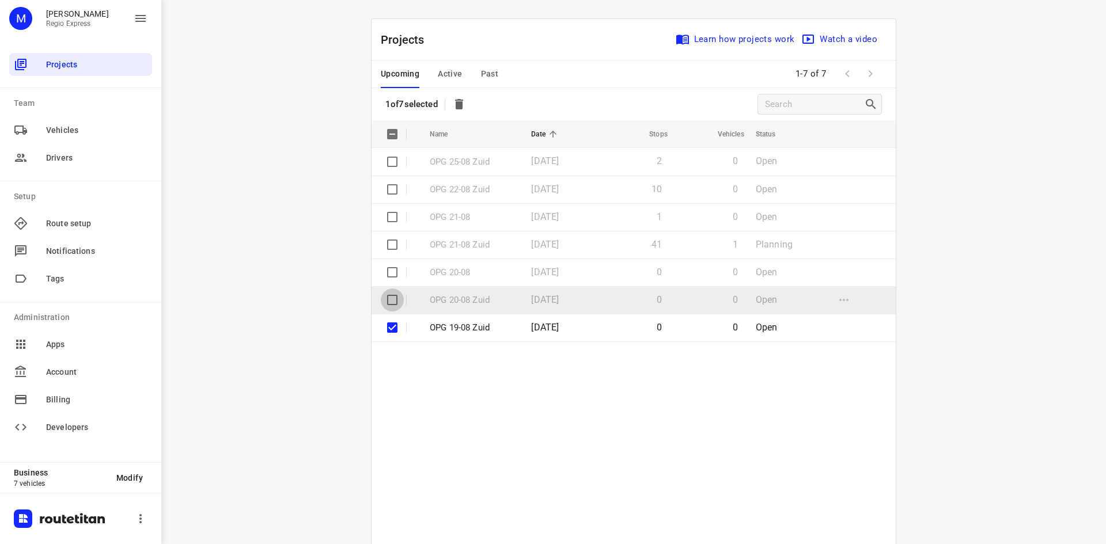
click at [390, 300] on input "checkbox" at bounding box center [392, 300] width 23 height 23
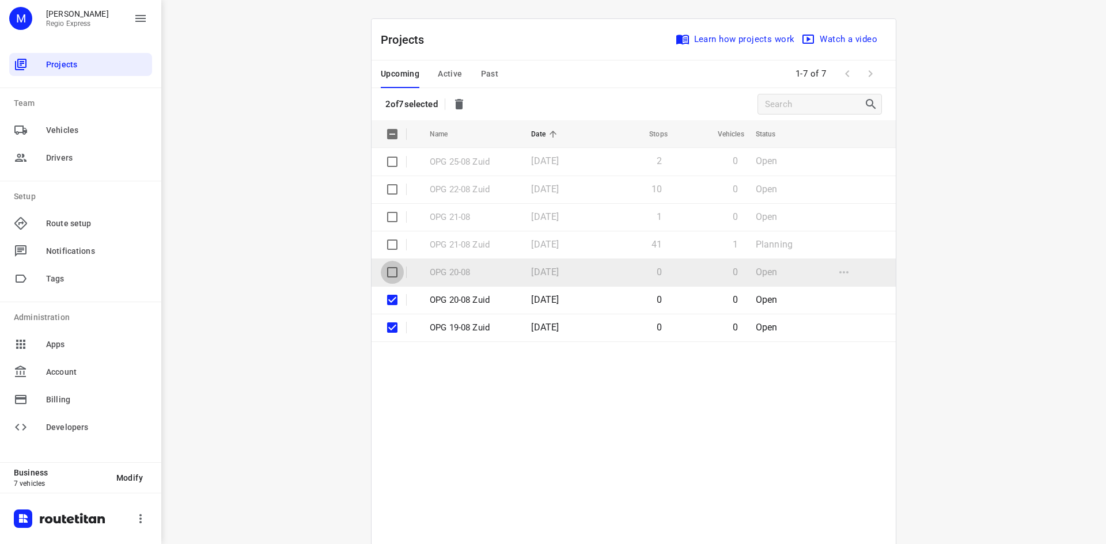
click at [389, 275] on input "checkbox" at bounding box center [392, 272] width 23 height 23
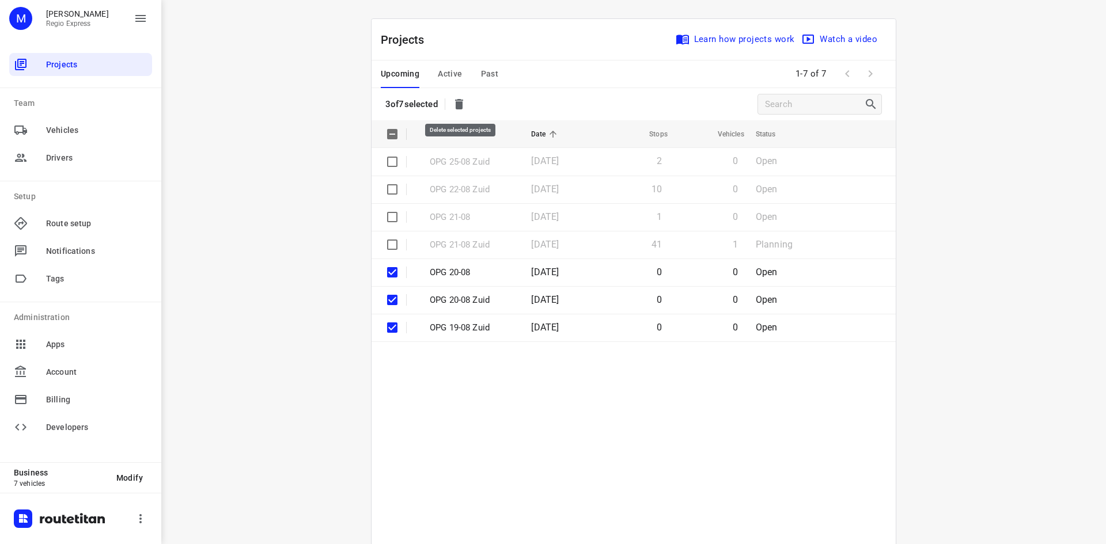
click at [460, 103] on icon "button" at bounding box center [459, 104] width 8 height 10
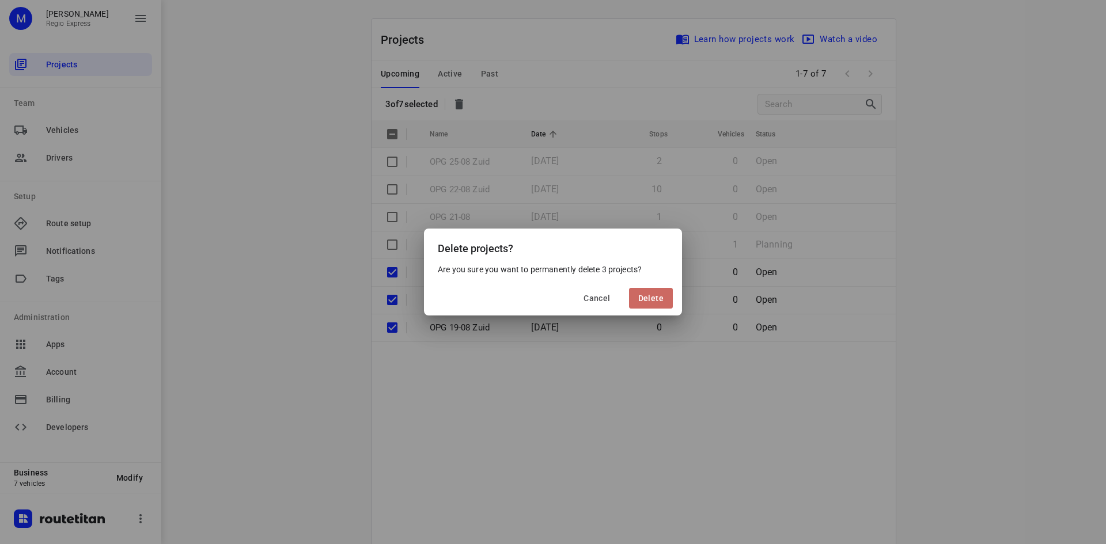
click at [645, 294] on span "Delete" at bounding box center [650, 298] width 25 height 9
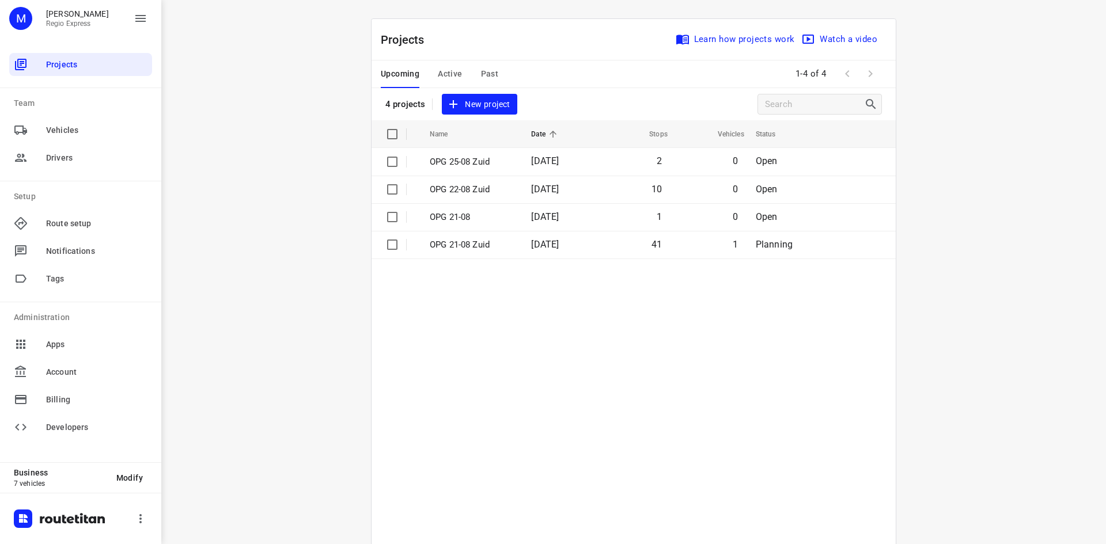
click at [454, 73] on span "Active" at bounding box center [450, 74] width 24 height 14
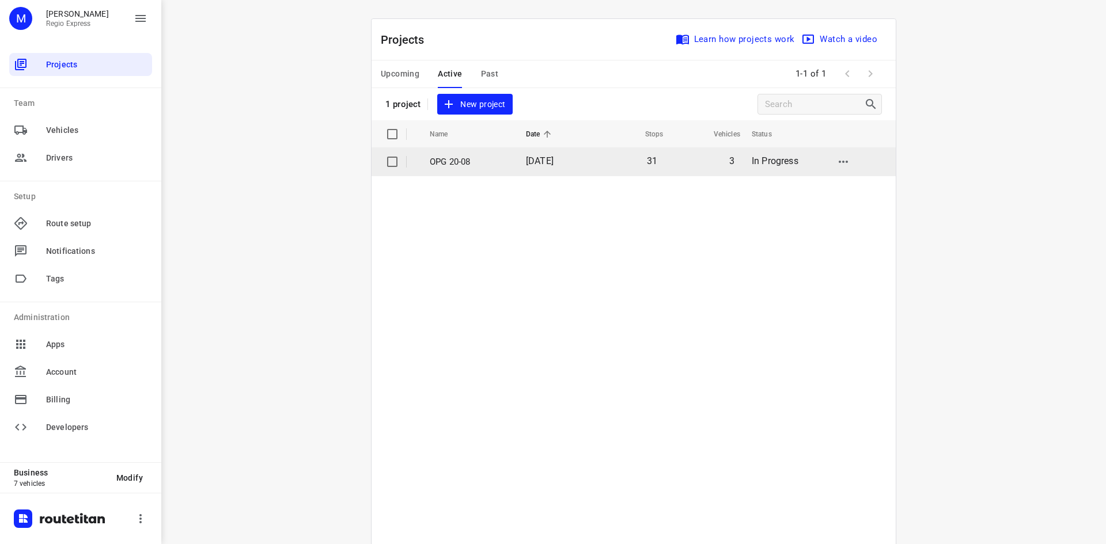
click at [457, 158] on p "OPG 20-08" at bounding box center [469, 162] width 79 height 13
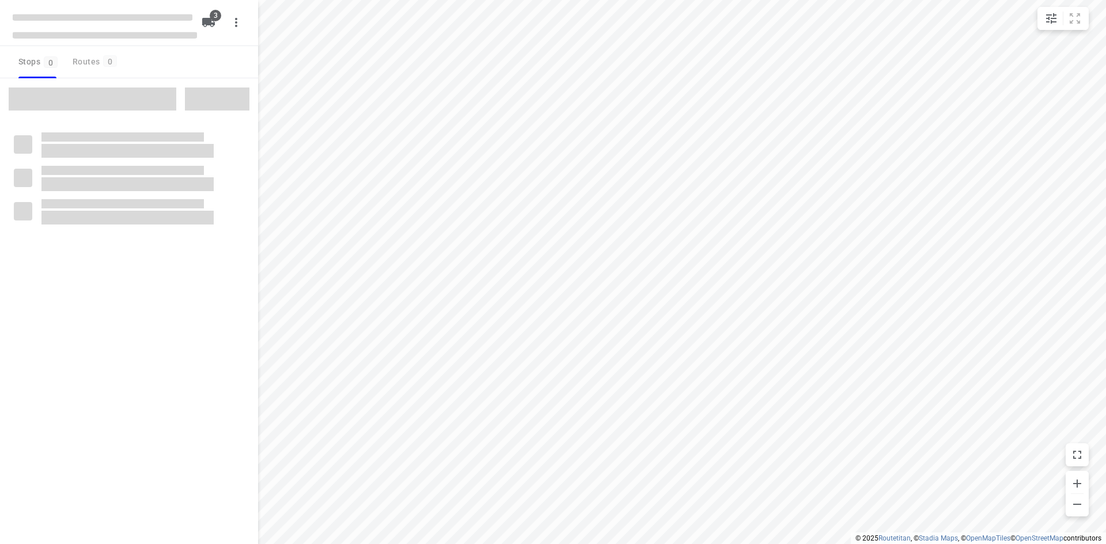
type input "distance"
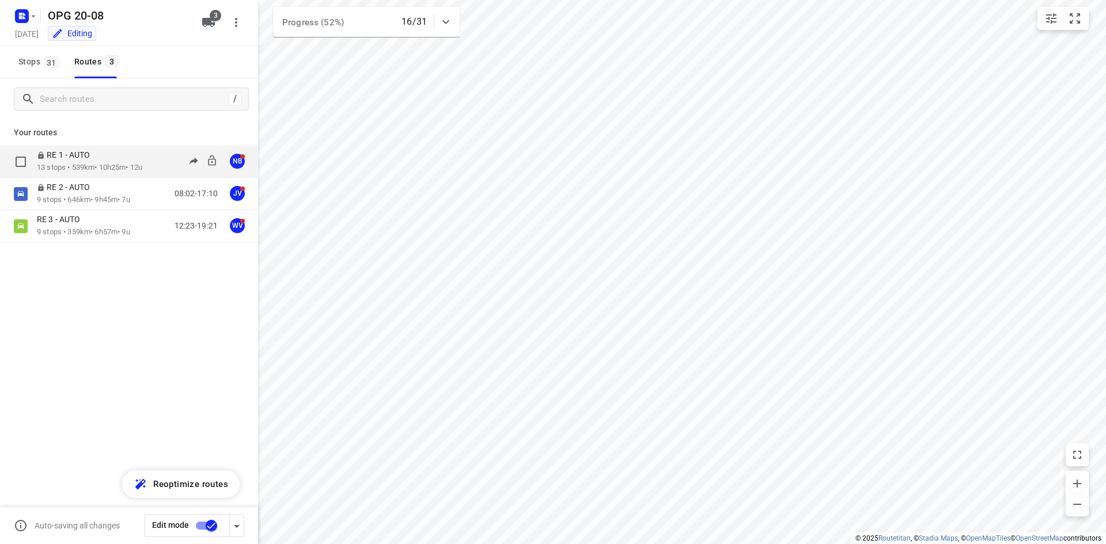
click at [135, 162] on div "RE 1 - AUTO" at bounding box center [89, 156] width 105 height 13
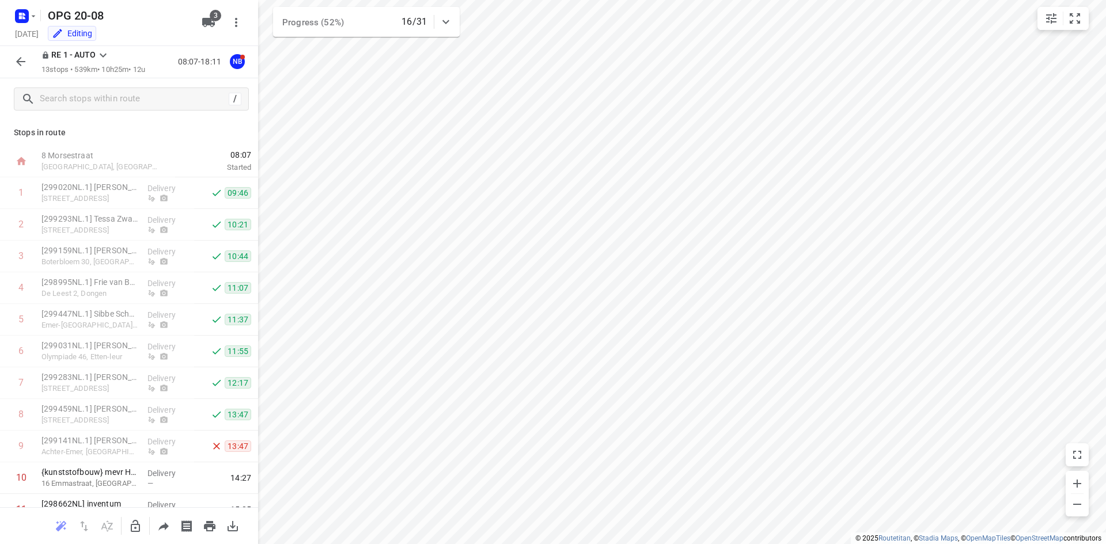
click at [108, 52] on icon at bounding box center [103, 55] width 14 height 14
click at [86, 202] on div "RE 3 - AUTO" at bounding box center [124, 200] width 98 height 9
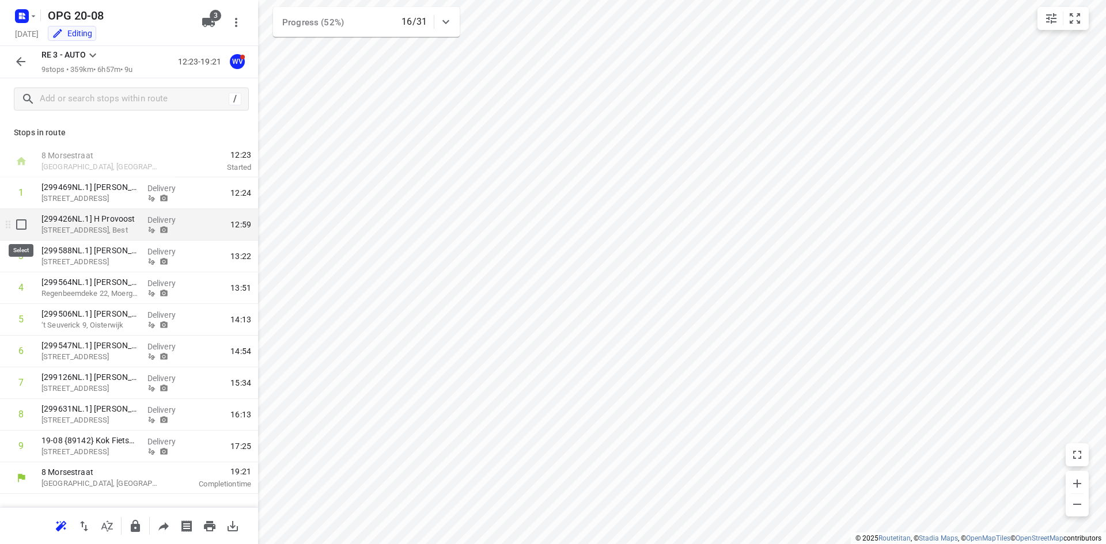
click at [23, 225] on input "checkbox" at bounding box center [21, 224] width 23 height 23
checkbox input "true"
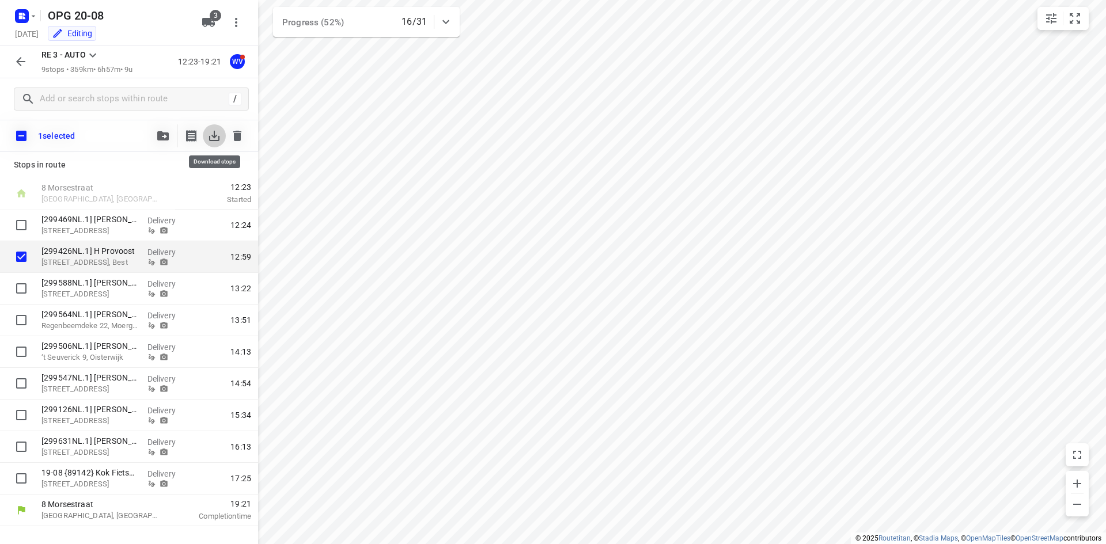
click at [216, 132] on icon "button" at bounding box center [214, 136] width 14 height 14
click at [238, 135] on icon "button" at bounding box center [237, 136] width 8 height 10
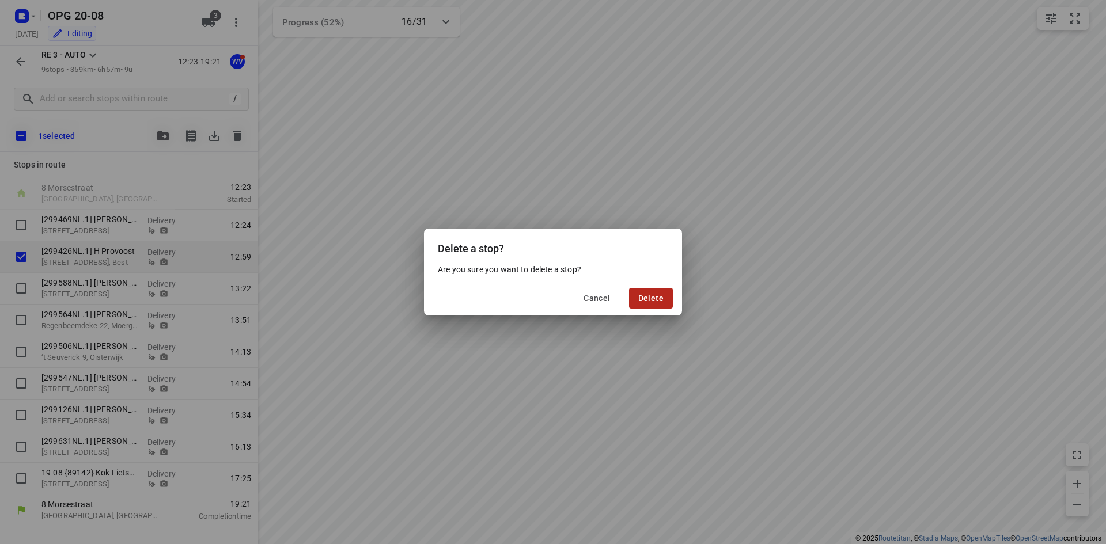
click at [660, 304] on button "Delete" at bounding box center [651, 298] width 44 height 21
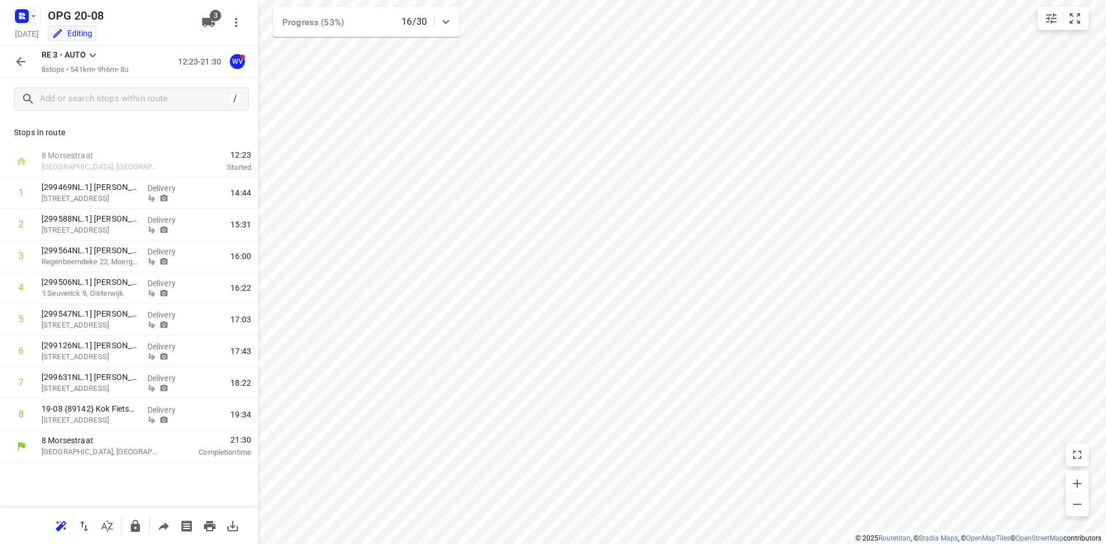
click at [31, 13] on icon "button" at bounding box center [33, 16] width 9 height 9
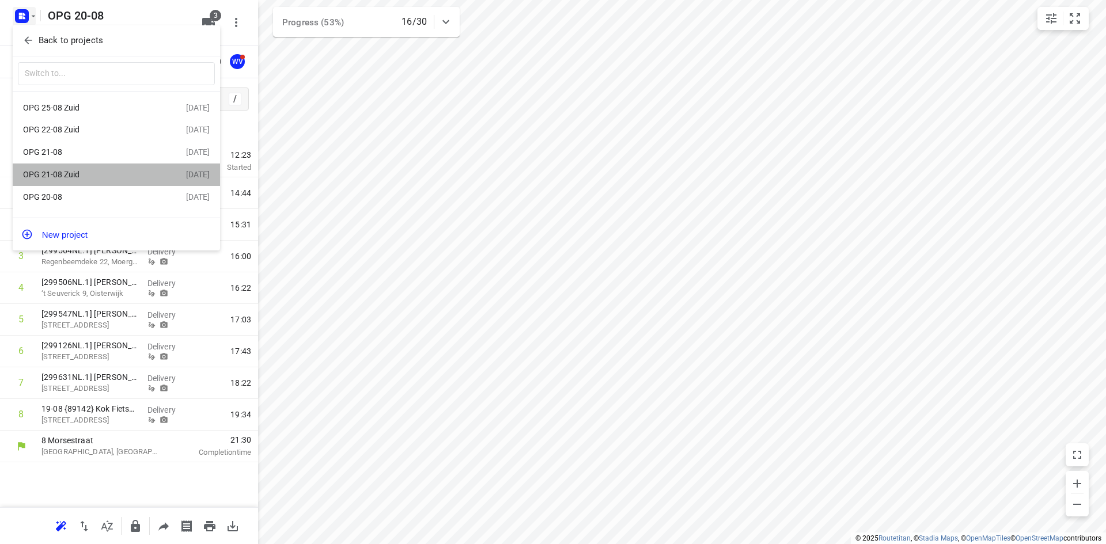
click at [48, 175] on div "OPG 21-08 Zuid" at bounding box center [89, 174] width 132 height 9
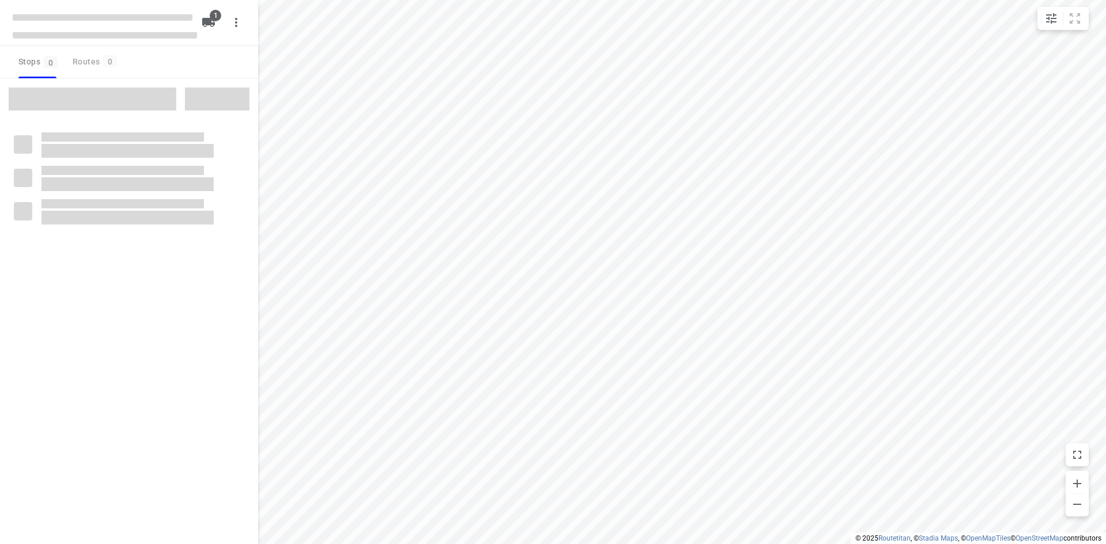
type input "distance"
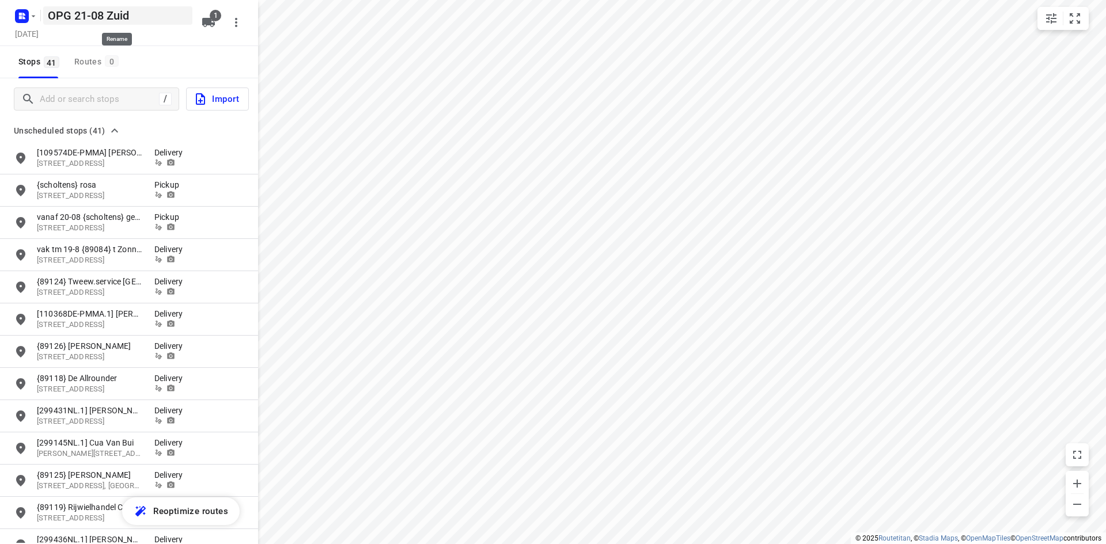
click at [143, 14] on h5 "OPG 21-08 Zuid" at bounding box center [117, 15] width 149 height 18
type input "OPG 21-08"
click at [237, 55] on div "Stops 41 Routes 0" at bounding box center [129, 62] width 258 height 32
click at [229, 100] on span "Import" at bounding box center [217, 99] width 46 height 15
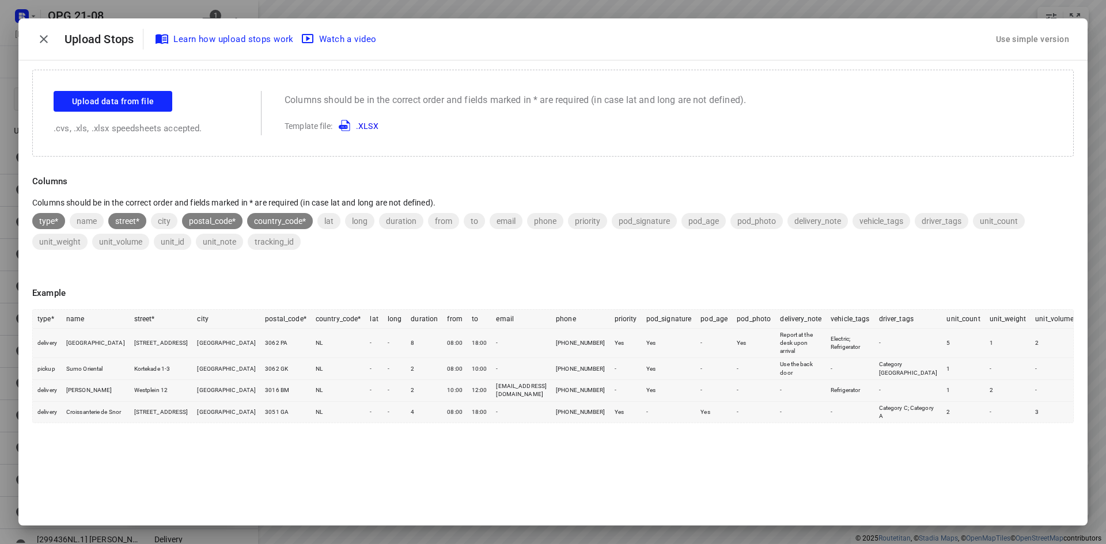
click at [1039, 29] on button "Use simple version" at bounding box center [1032, 39] width 82 height 21
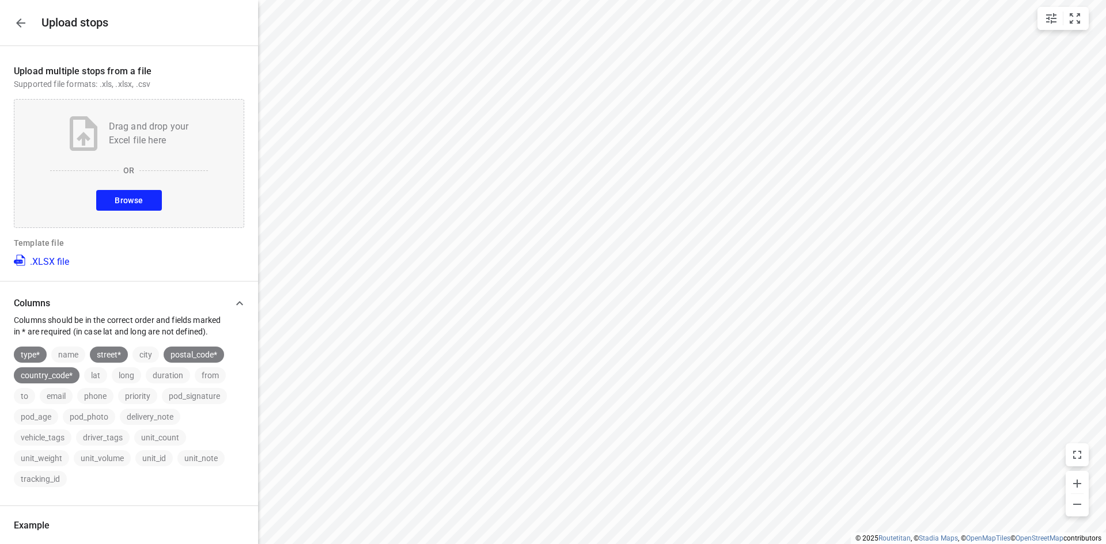
click at [132, 200] on span "Browse" at bounding box center [129, 201] width 28 height 14
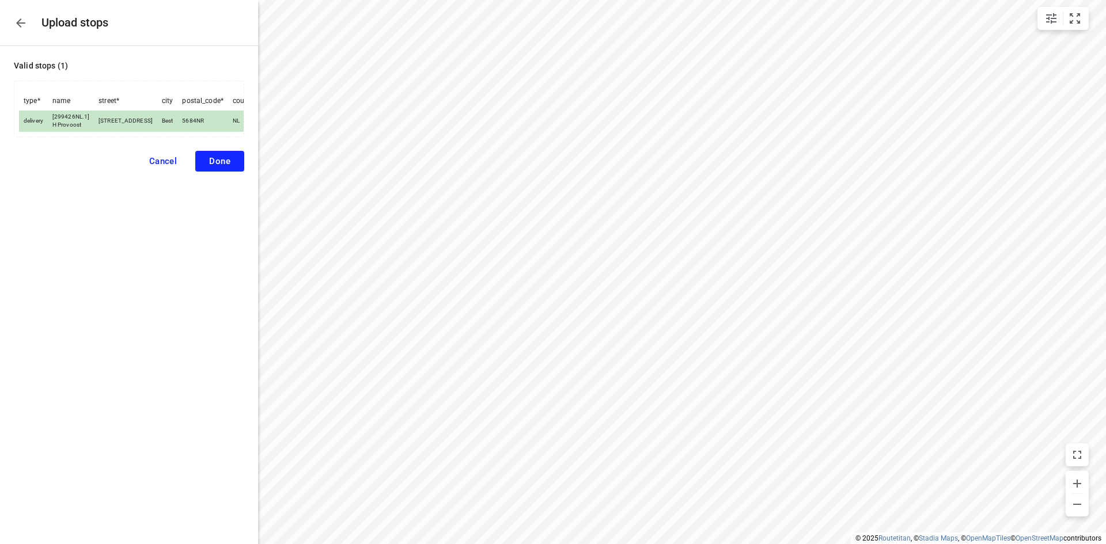
click at [221, 164] on button "Done" at bounding box center [219, 161] width 49 height 21
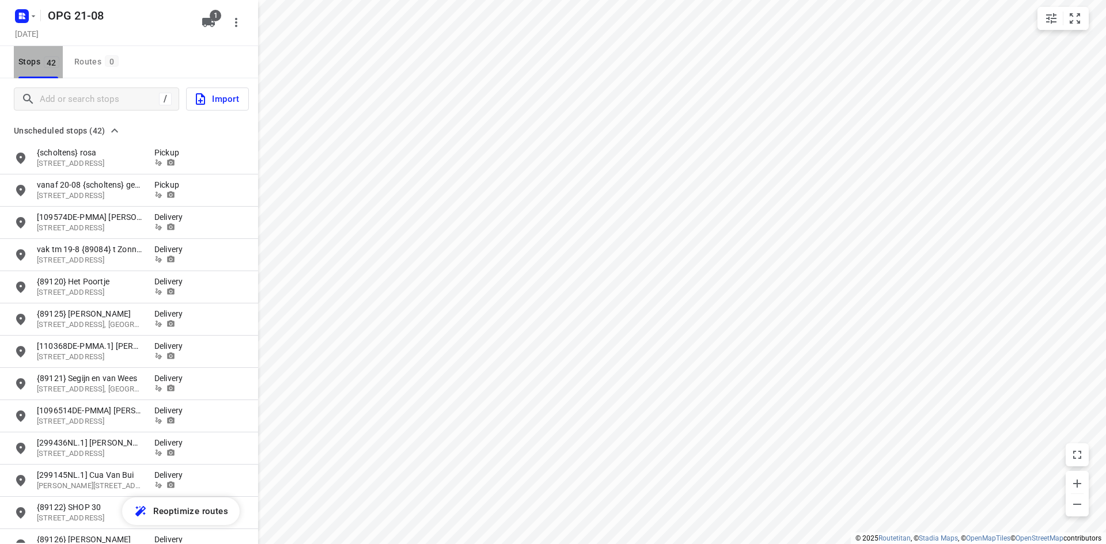
click at [53, 61] on span "42" at bounding box center [52, 62] width 16 height 12
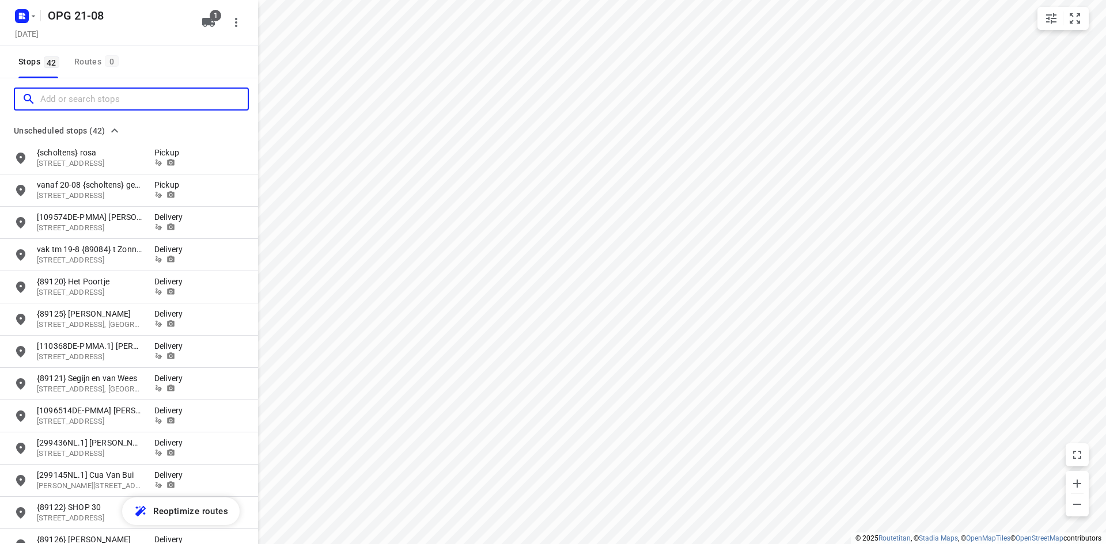
click at [65, 103] on input "Add or search stops" at bounding box center [143, 99] width 207 height 18
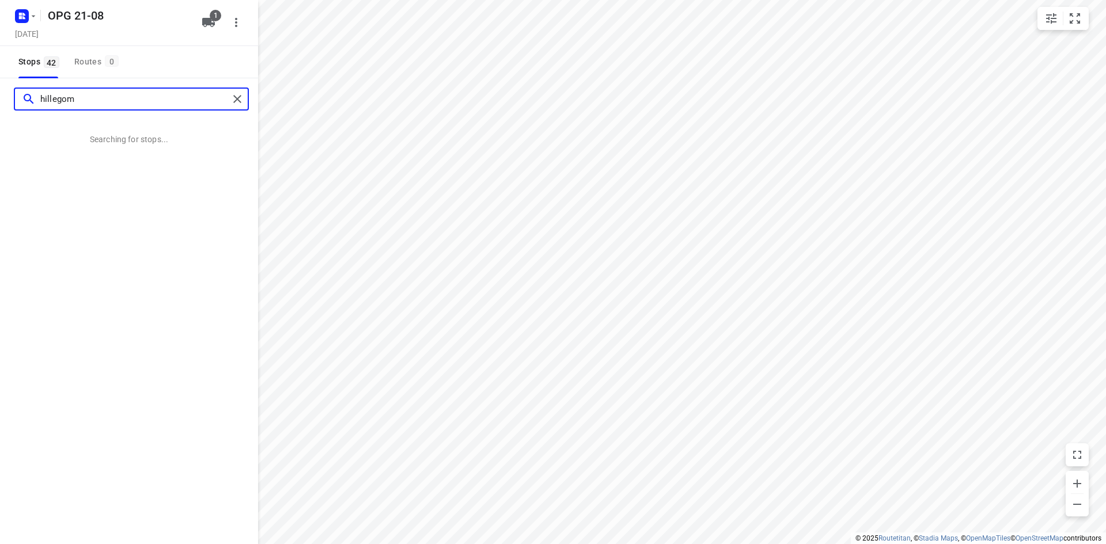
type input "hillegom"
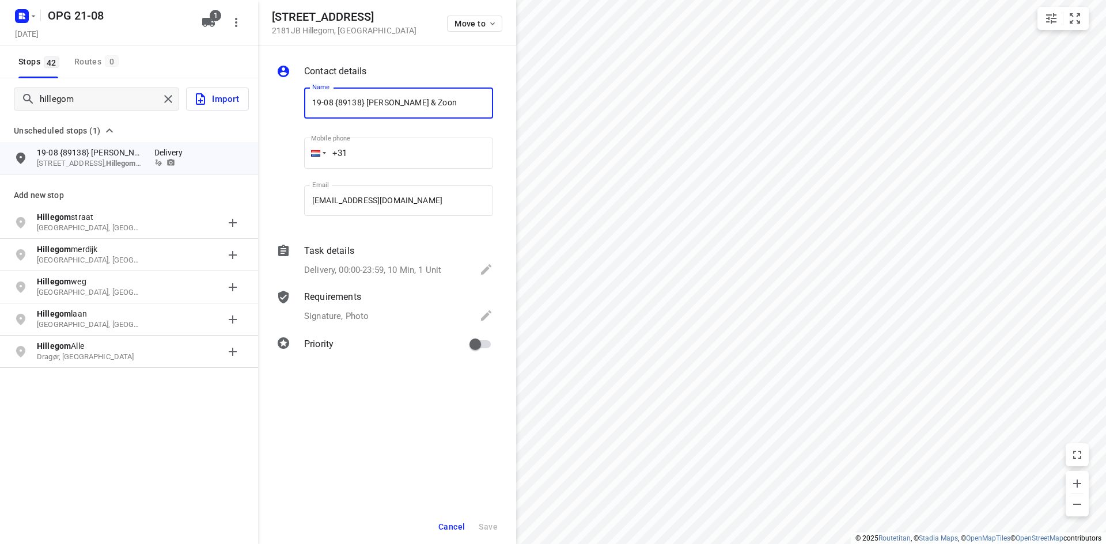
click at [489, 346] on input "primary checkbox" at bounding box center [475, 345] width 66 height 22
checkbox input "true"
click at [311, 104] on input "19-08 {89138} H.Mulder & Zoon" at bounding box center [398, 103] width 189 height 31
type input "leveren voor 22-08 19-08 {89138} H.Mulder & Zoon"
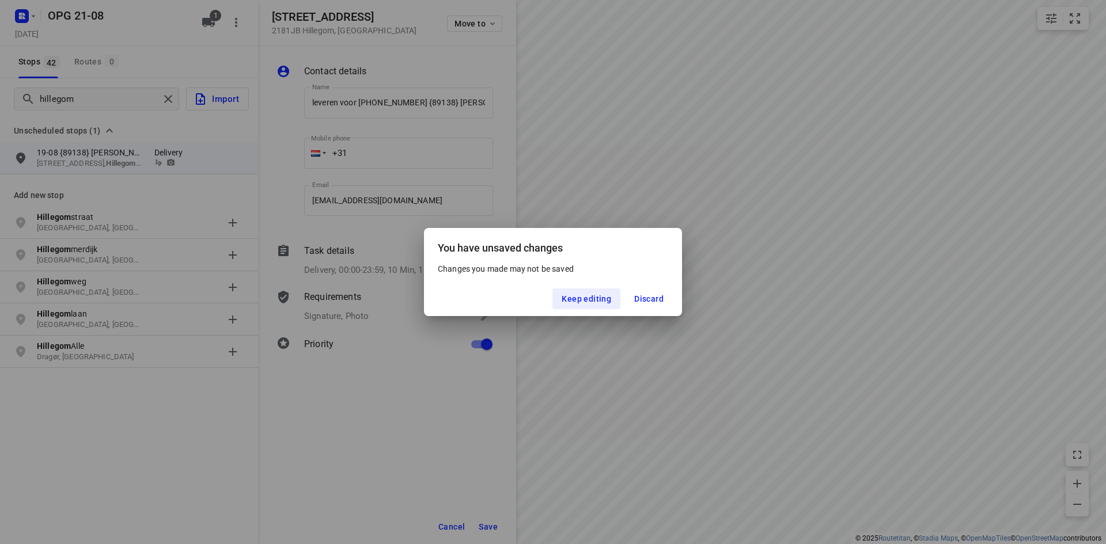
click at [422, 425] on div "You have unsaved changes Changes you made may not be saved Keep editing Discard" at bounding box center [553, 272] width 1106 height 544
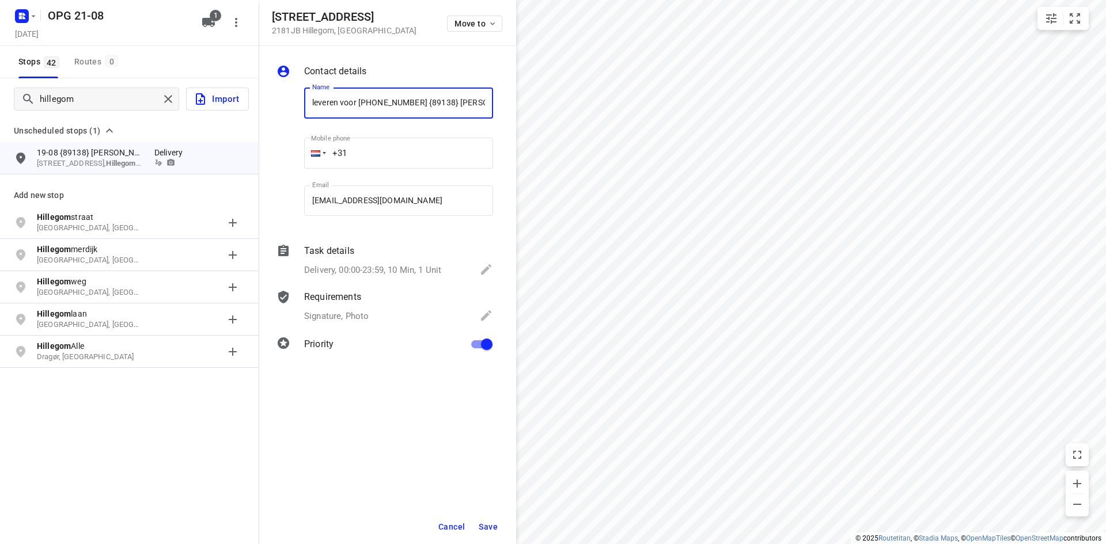
click at [485, 522] on span "Save" at bounding box center [488, 526] width 19 height 9
